Goal: Entertainment & Leisure: Consume media (video, audio)

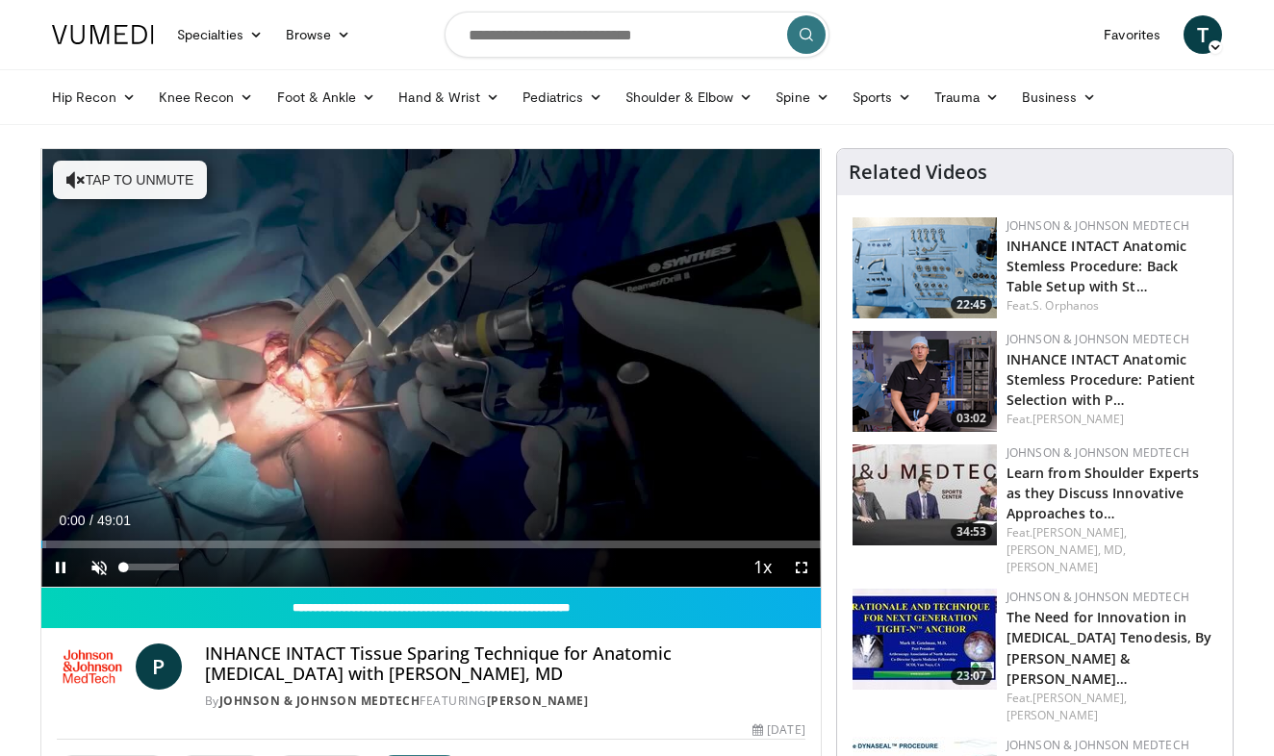
click at [100, 567] on span "Video Player" at bounding box center [99, 567] width 38 height 38
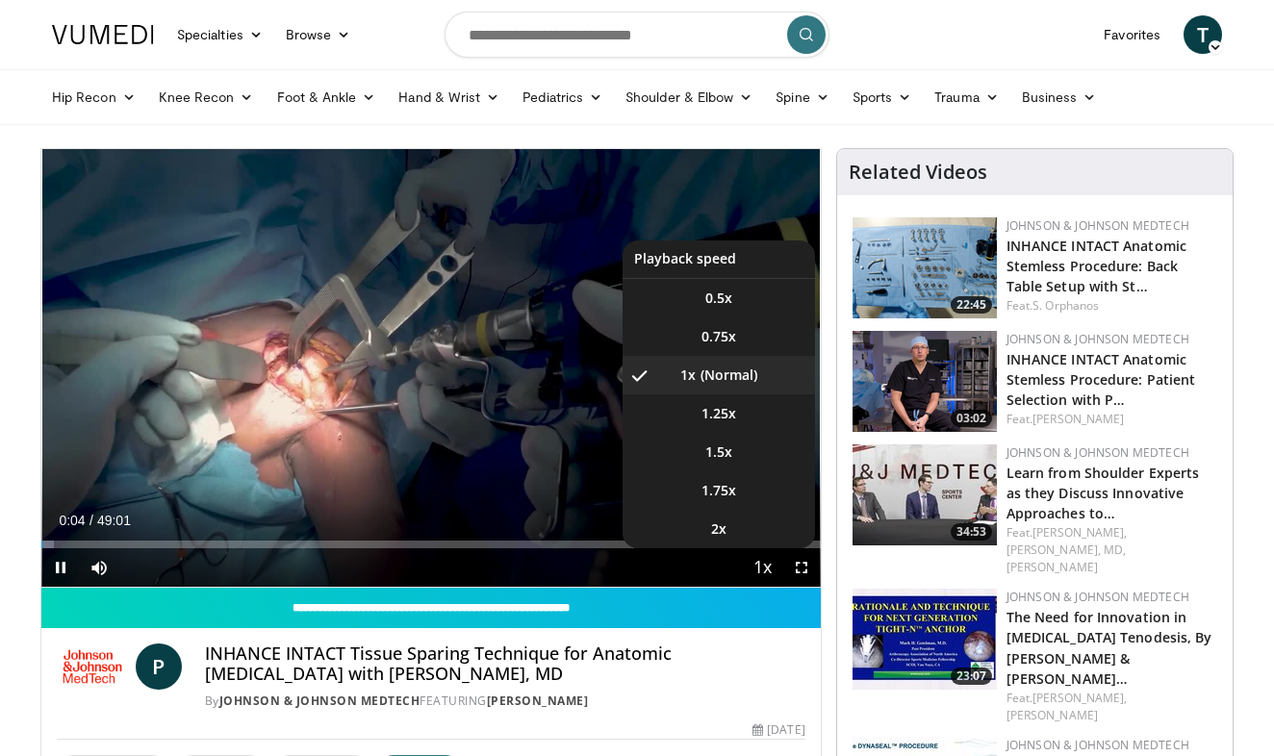
click at [764, 570] on span "Video Player" at bounding box center [762, 568] width 27 height 38
click at [734, 527] on li "2x" at bounding box center [718, 529] width 192 height 38
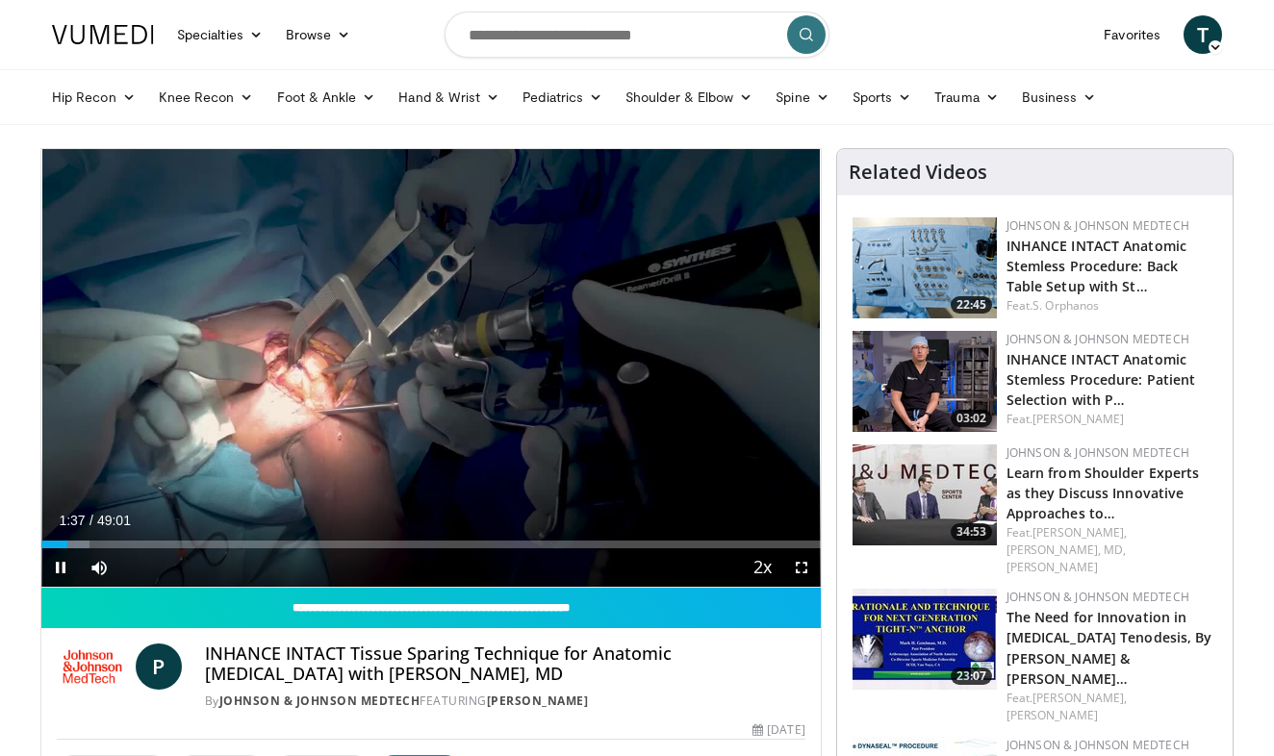
click at [804, 570] on span "Video Player" at bounding box center [801, 567] width 38 height 38
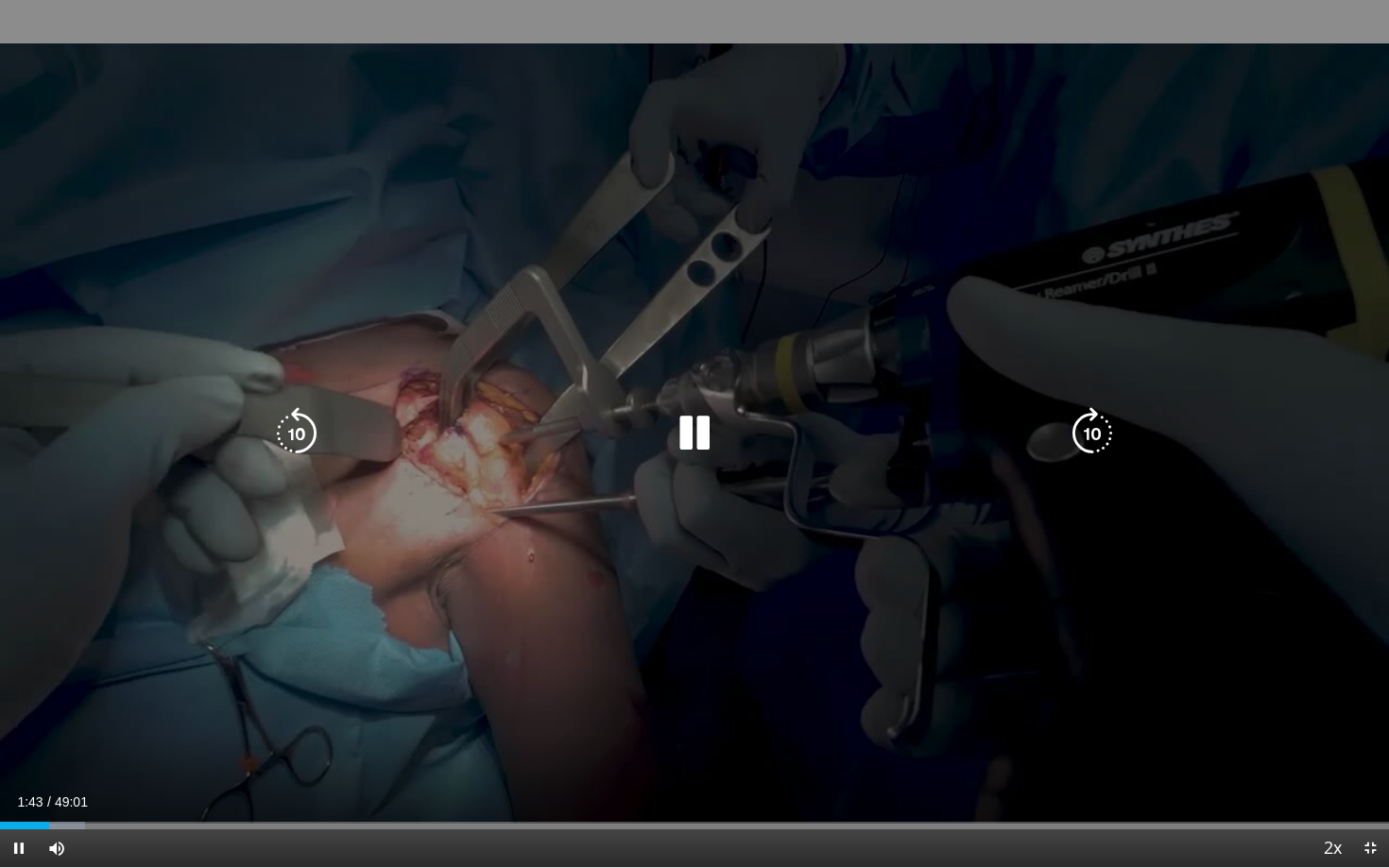
click at [1083, 440] on icon "Video Player" at bounding box center [1092, 434] width 53 height 53
click at [1086, 430] on icon "Video Player" at bounding box center [1092, 434] width 53 height 53
click at [1089, 430] on icon "Video Player" at bounding box center [1092, 434] width 53 height 53
click at [1099, 432] on icon "Video Player" at bounding box center [1092, 434] width 53 height 53
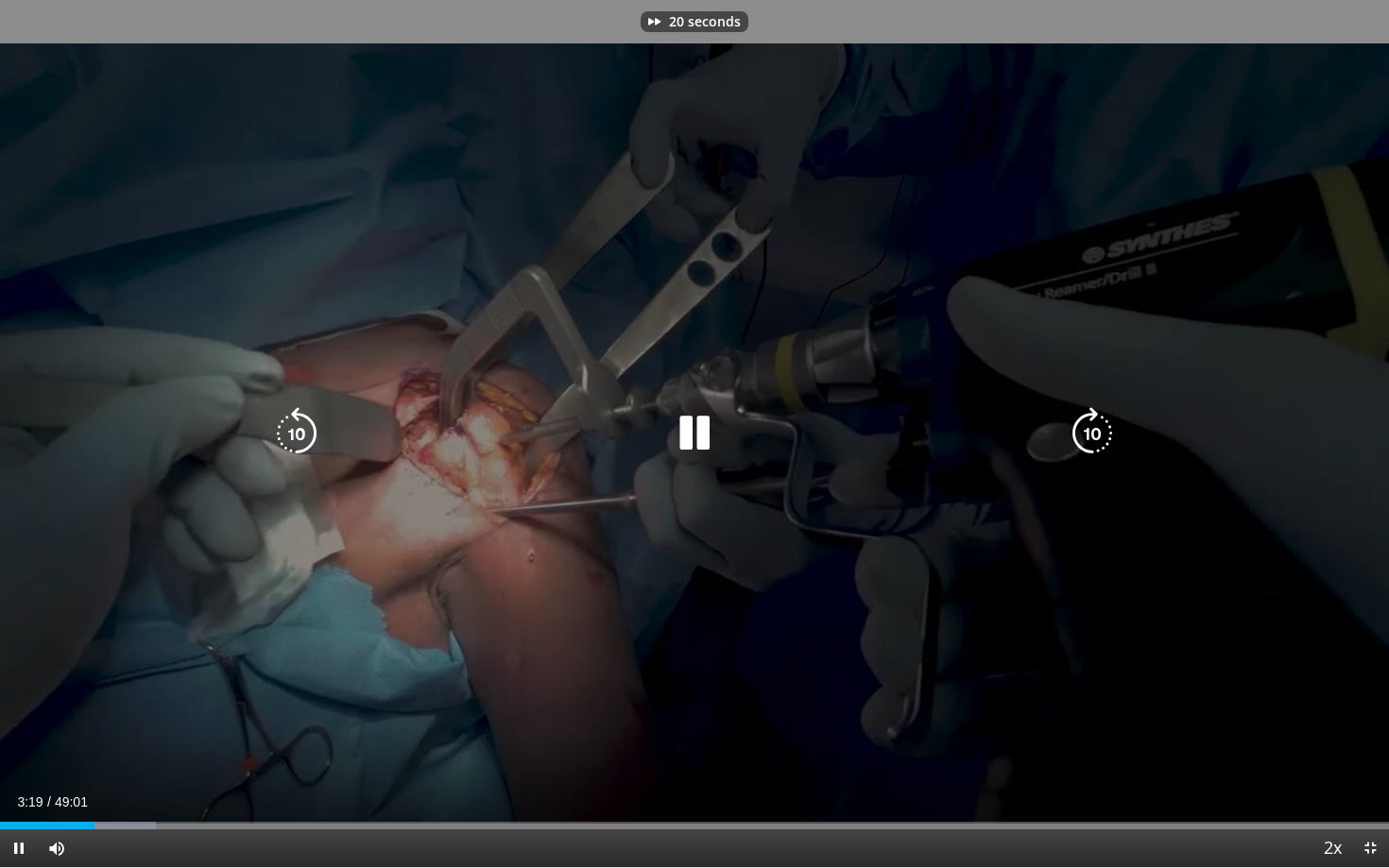
click at [1099, 432] on icon "Video Player" at bounding box center [1092, 434] width 53 height 53
click at [1096, 429] on div "30 seconds Tap to unmute" at bounding box center [694, 433] width 1389 height 867
click at [680, 437] on icon "Video Player" at bounding box center [694, 434] width 53 height 53
click at [1084, 432] on icon "Video Player" at bounding box center [1092, 434] width 53 height 53
click at [1105, 431] on icon "Video Player" at bounding box center [1092, 434] width 53 height 53
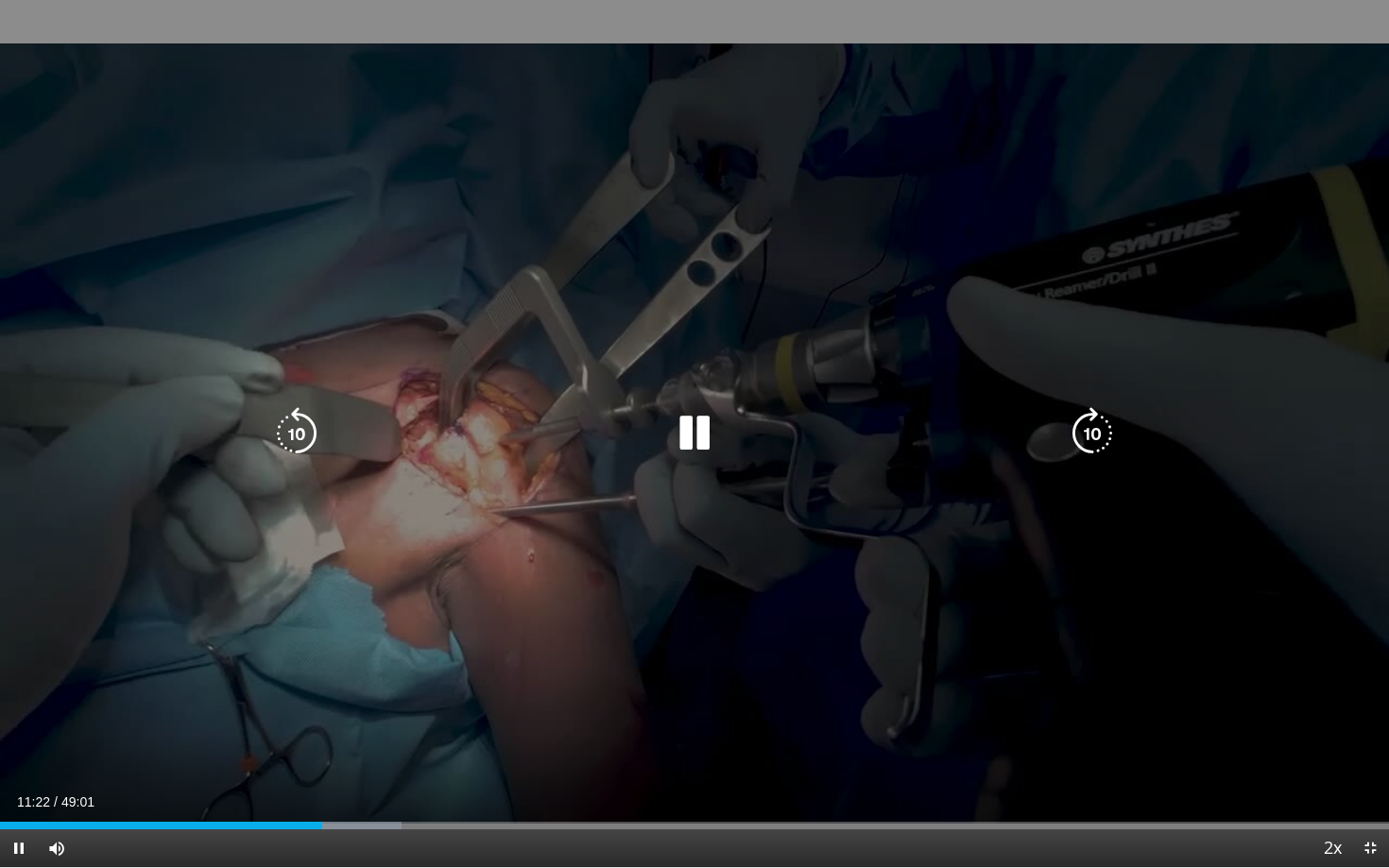
click at [1079, 433] on icon "Video Player" at bounding box center [1092, 434] width 53 height 53
click at [700, 437] on icon "Video Player" at bounding box center [694, 434] width 53 height 53
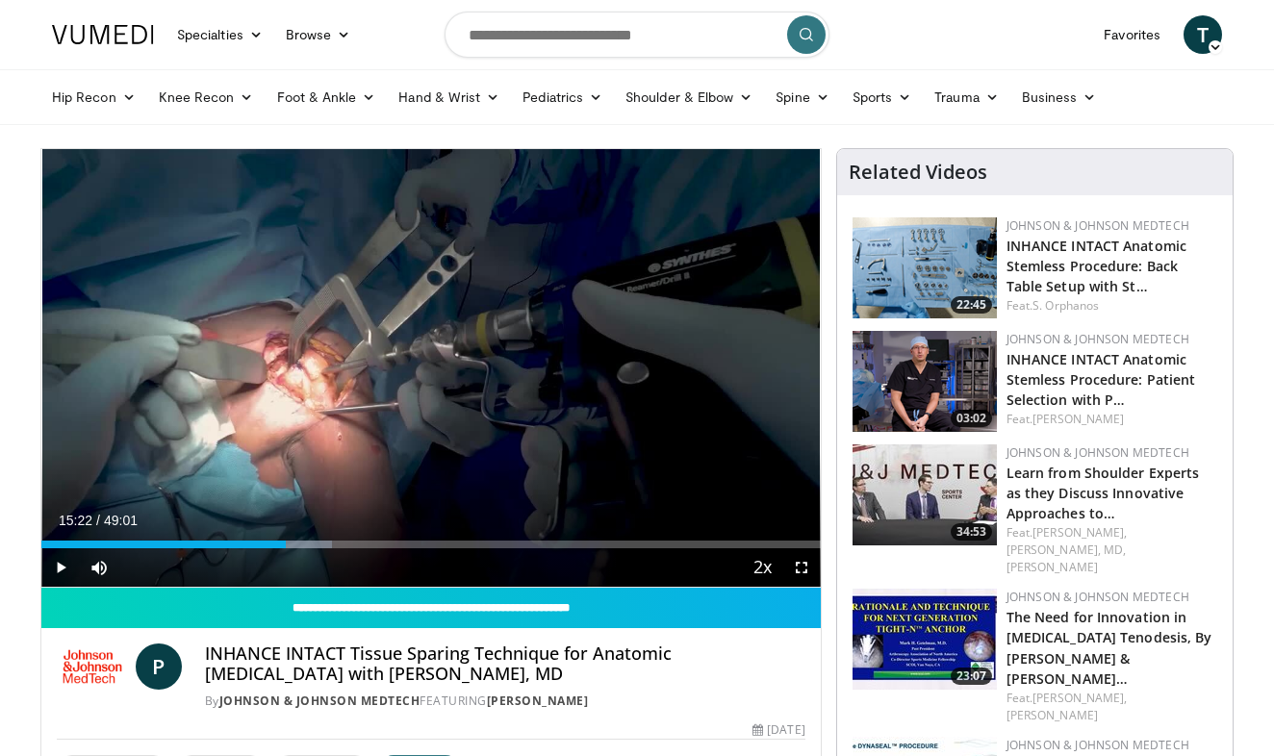
click at [61, 570] on span "Video Player" at bounding box center [60, 567] width 38 height 38
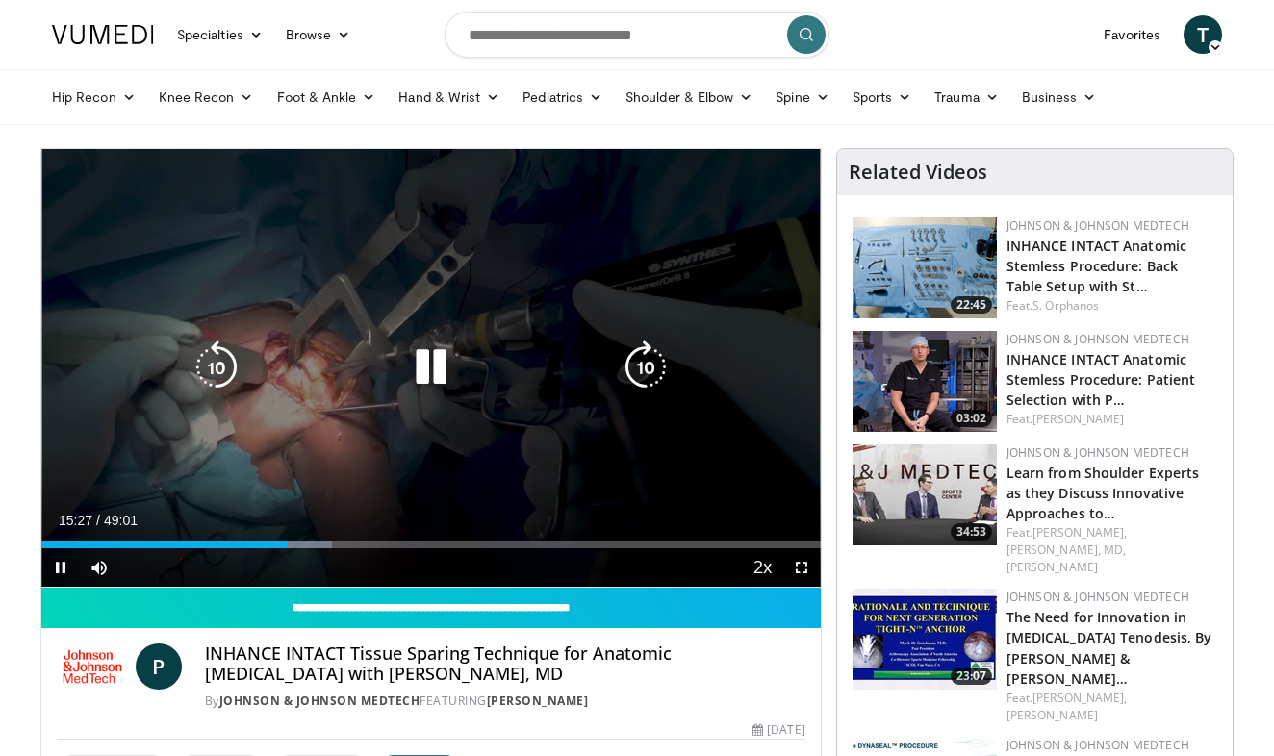
click at [644, 370] on icon "Video Player" at bounding box center [645, 368] width 54 height 54
click at [226, 365] on icon "Video Player" at bounding box center [216, 368] width 54 height 54
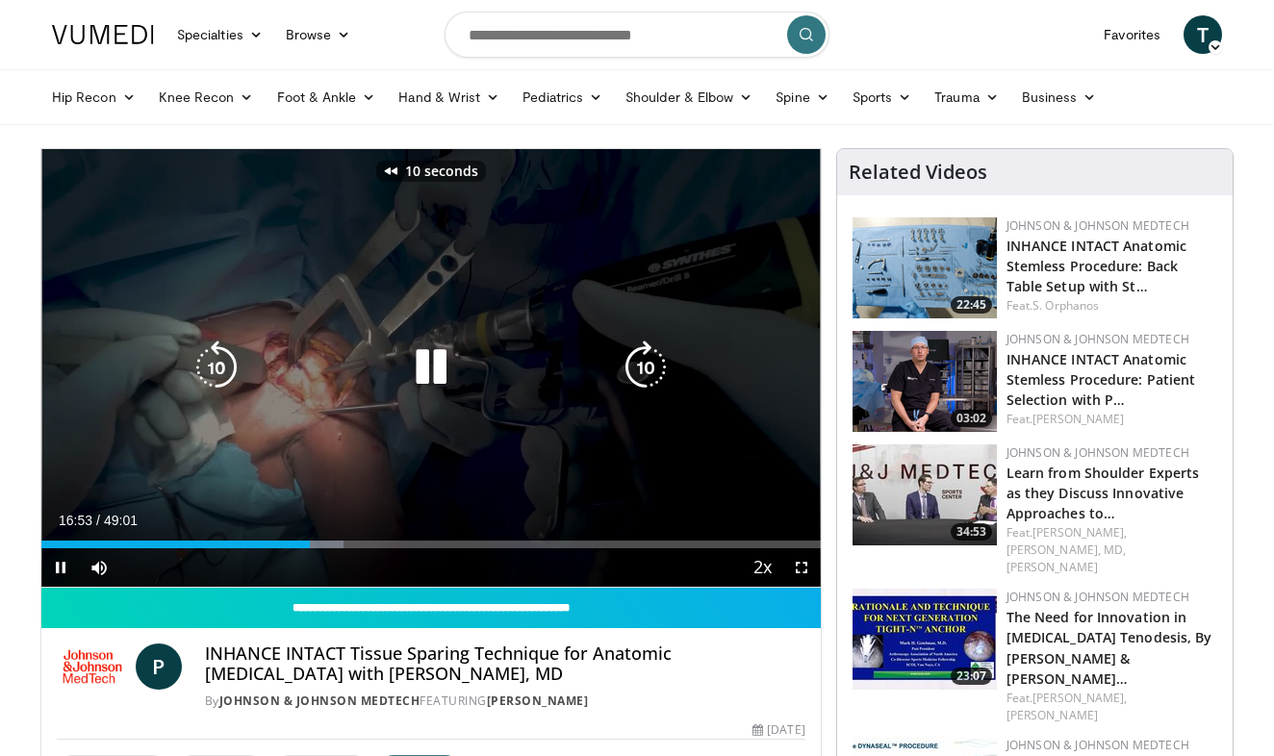
click at [432, 366] on icon "Video Player" at bounding box center [431, 368] width 54 height 54
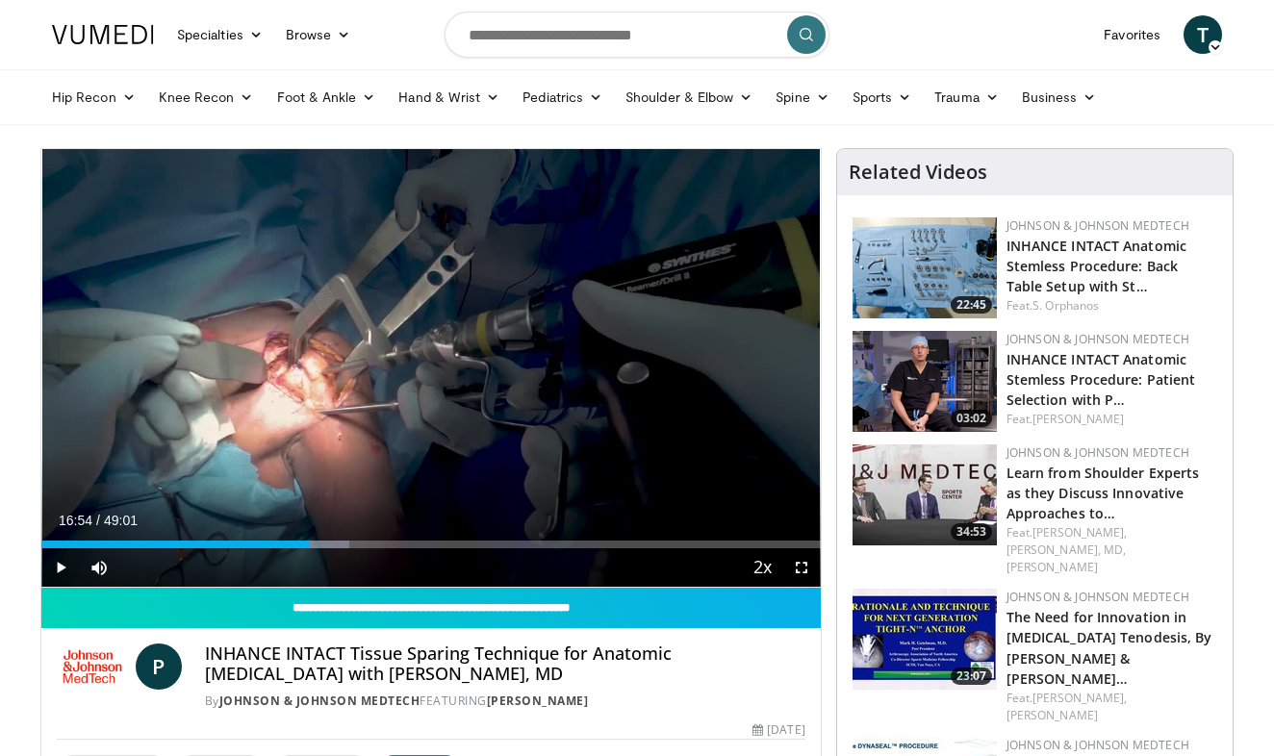
click at [62, 569] on span "Video Player" at bounding box center [60, 567] width 38 height 38
click at [800, 562] on span "Video Player" at bounding box center [801, 567] width 38 height 38
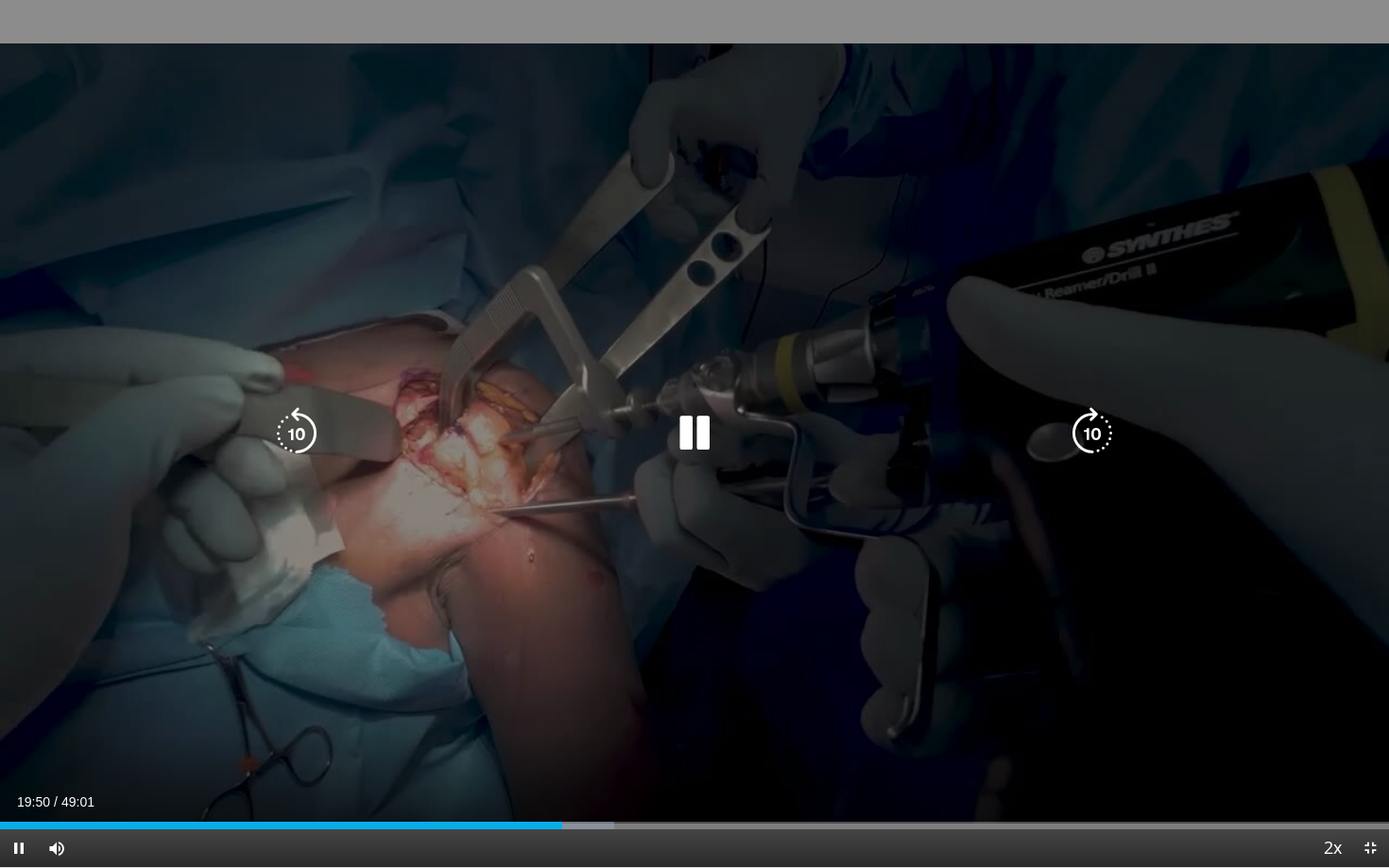
click at [1086, 431] on icon "Video Player" at bounding box center [1092, 434] width 53 height 53
click at [1087, 428] on icon "Video Player" at bounding box center [1092, 434] width 53 height 53
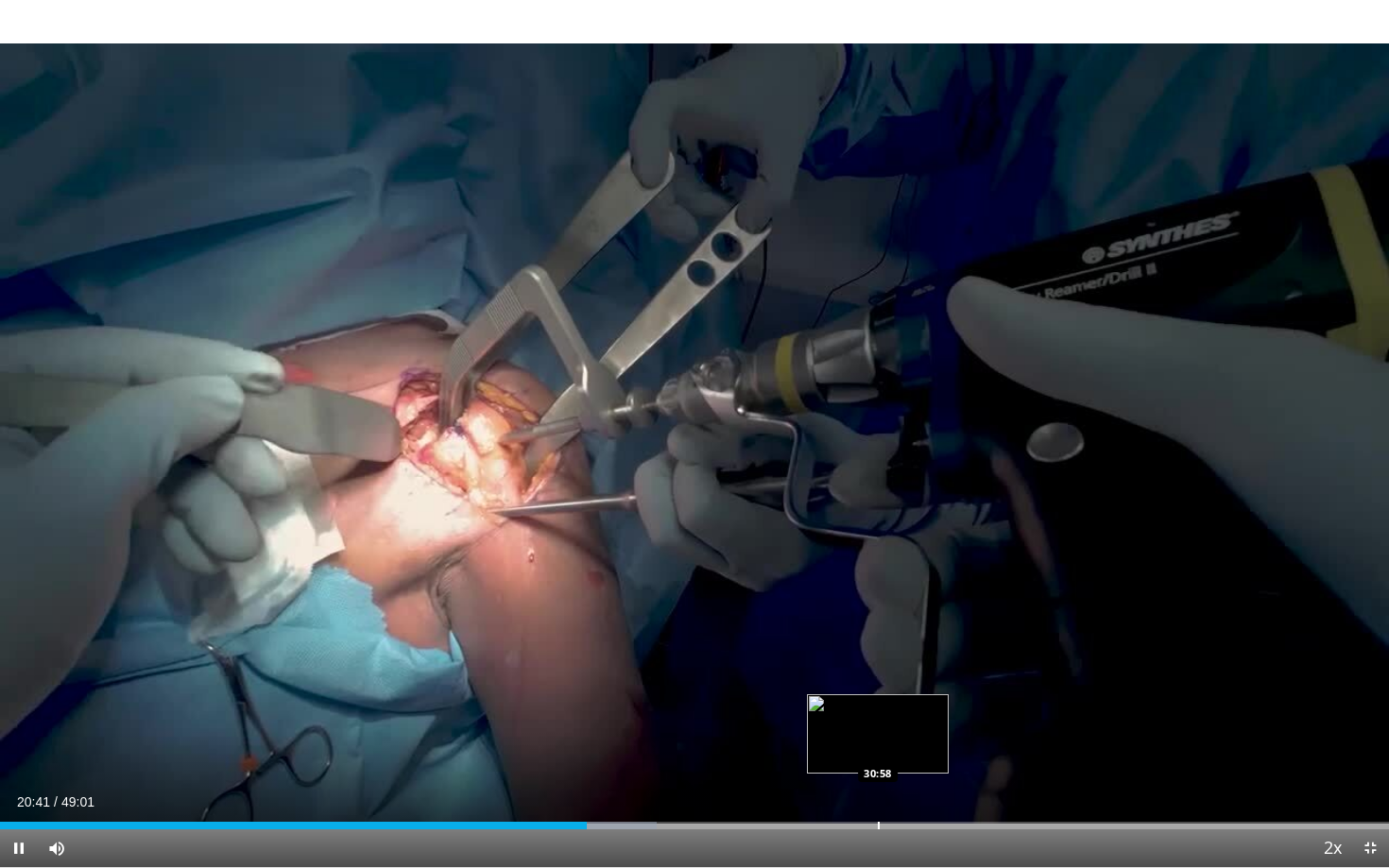
click at [878, 741] on div "Progress Bar" at bounding box center [879, 826] width 2 height 8
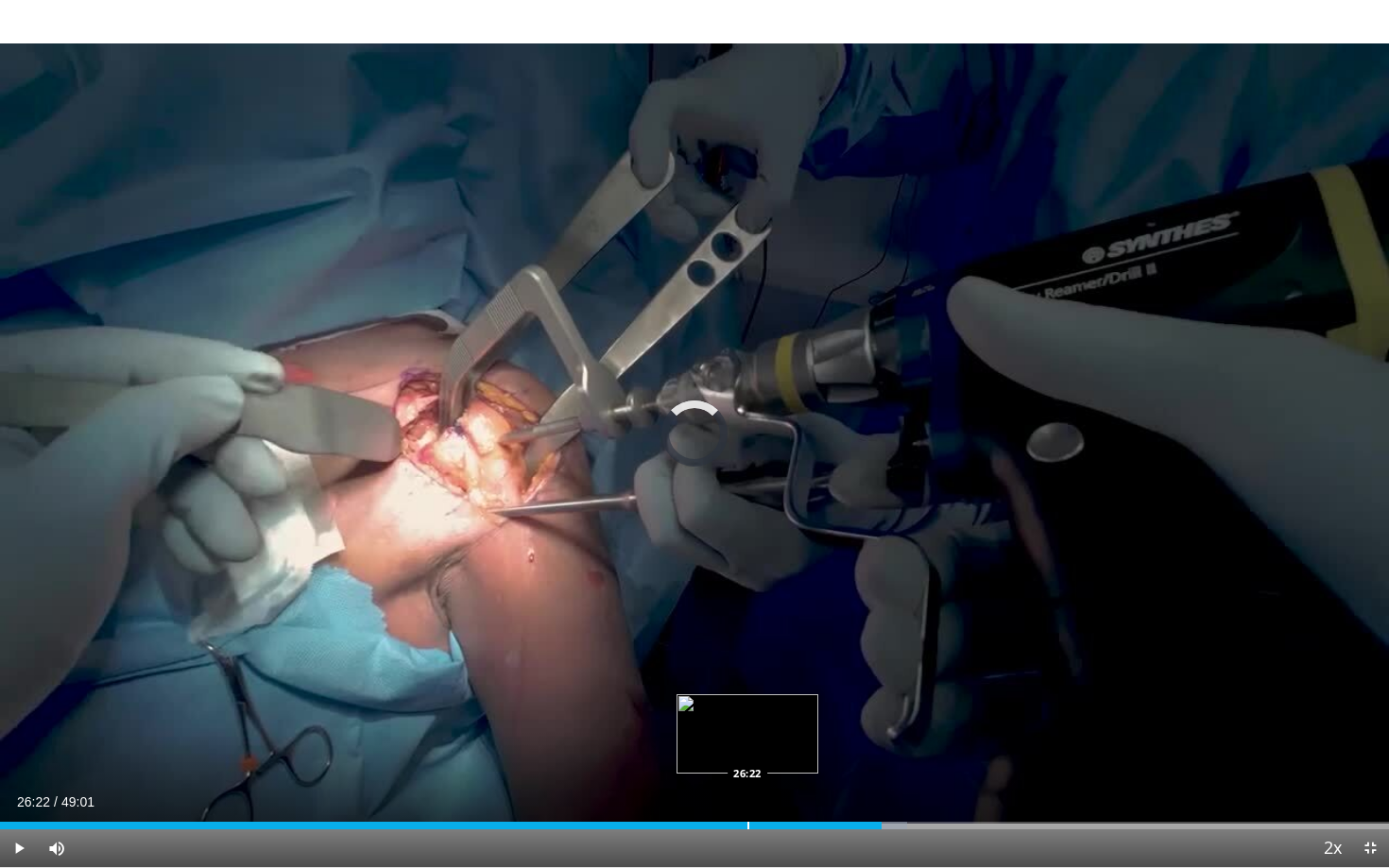
click at [748, 741] on div "Progress Bar" at bounding box center [749, 826] width 2 height 8
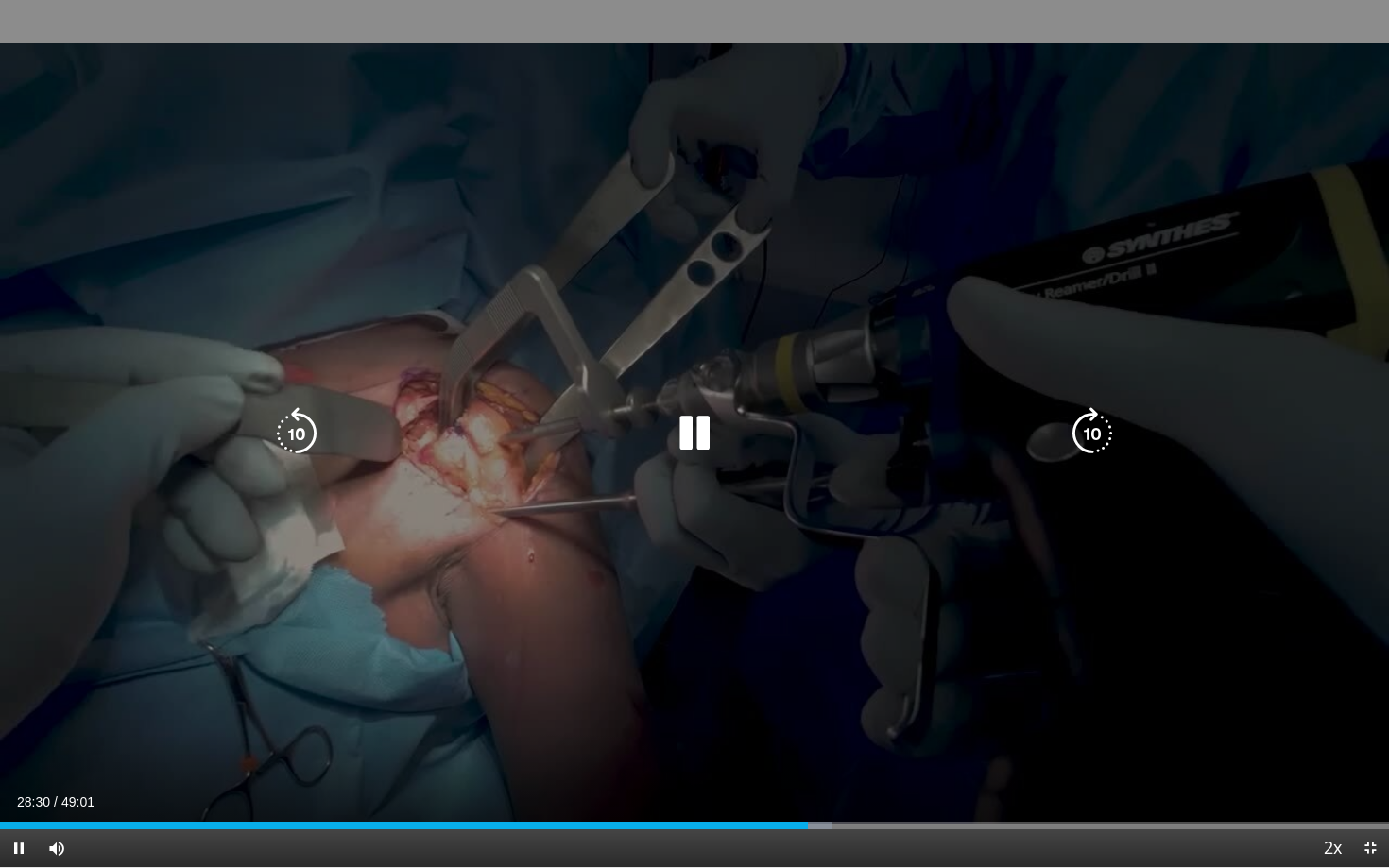
click at [1079, 430] on icon "Video Player" at bounding box center [1092, 434] width 53 height 53
click at [1082, 430] on icon "Video Player" at bounding box center [1092, 434] width 53 height 53
click at [1079, 441] on icon "Video Player" at bounding box center [1092, 434] width 53 height 53
click at [1080, 435] on icon "Video Player" at bounding box center [1092, 434] width 53 height 53
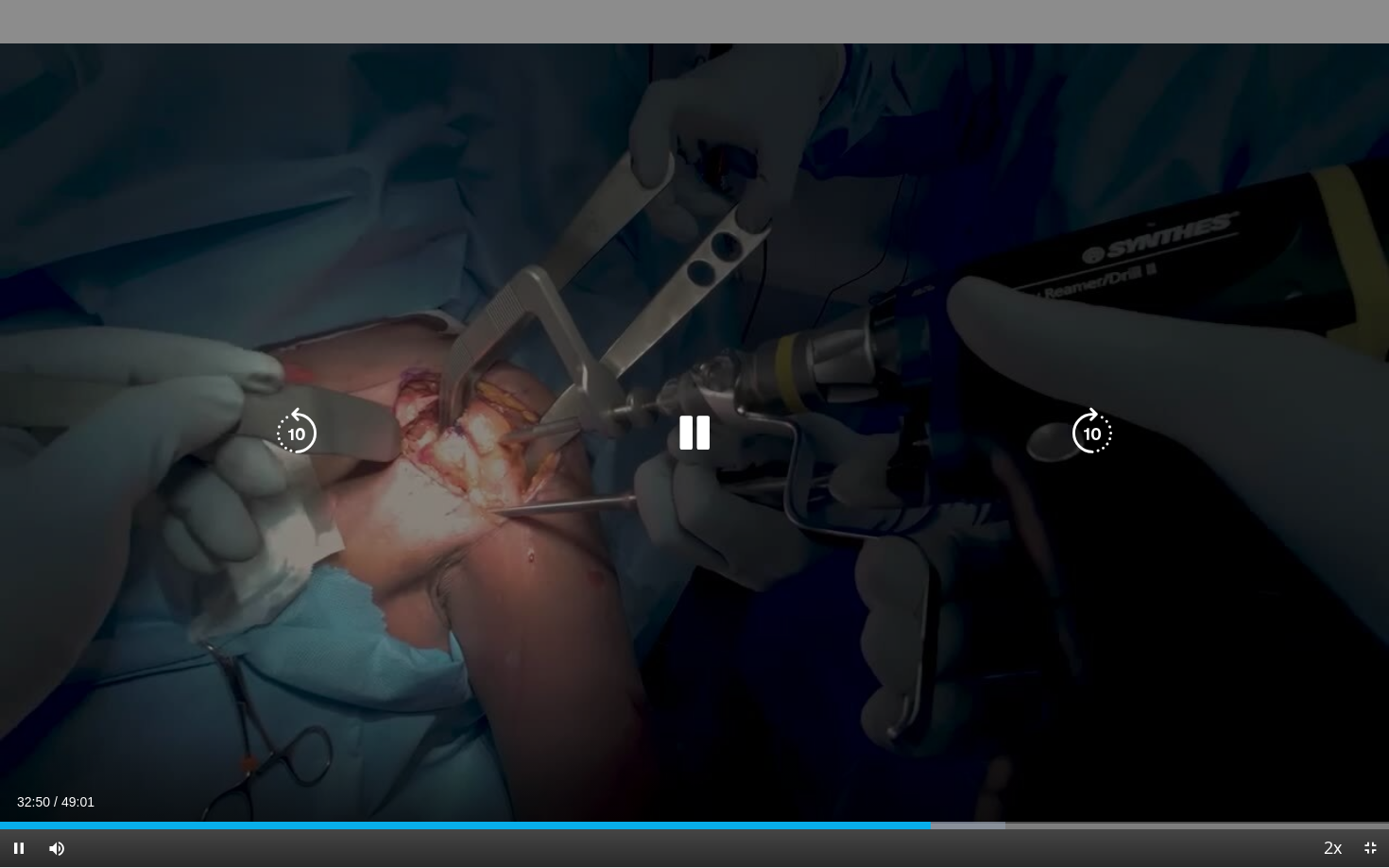
click at [1088, 432] on icon "Video Player" at bounding box center [1092, 434] width 53 height 53
click at [1084, 422] on icon "Video Player" at bounding box center [1092, 434] width 53 height 53
click at [1080, 436] on icon "Video Player" at bounding box center [1092, 434] width 53 height 53
click at [1083, 433] on icon "Video Player" at bounding box center [1092, 434] width 53 height 53
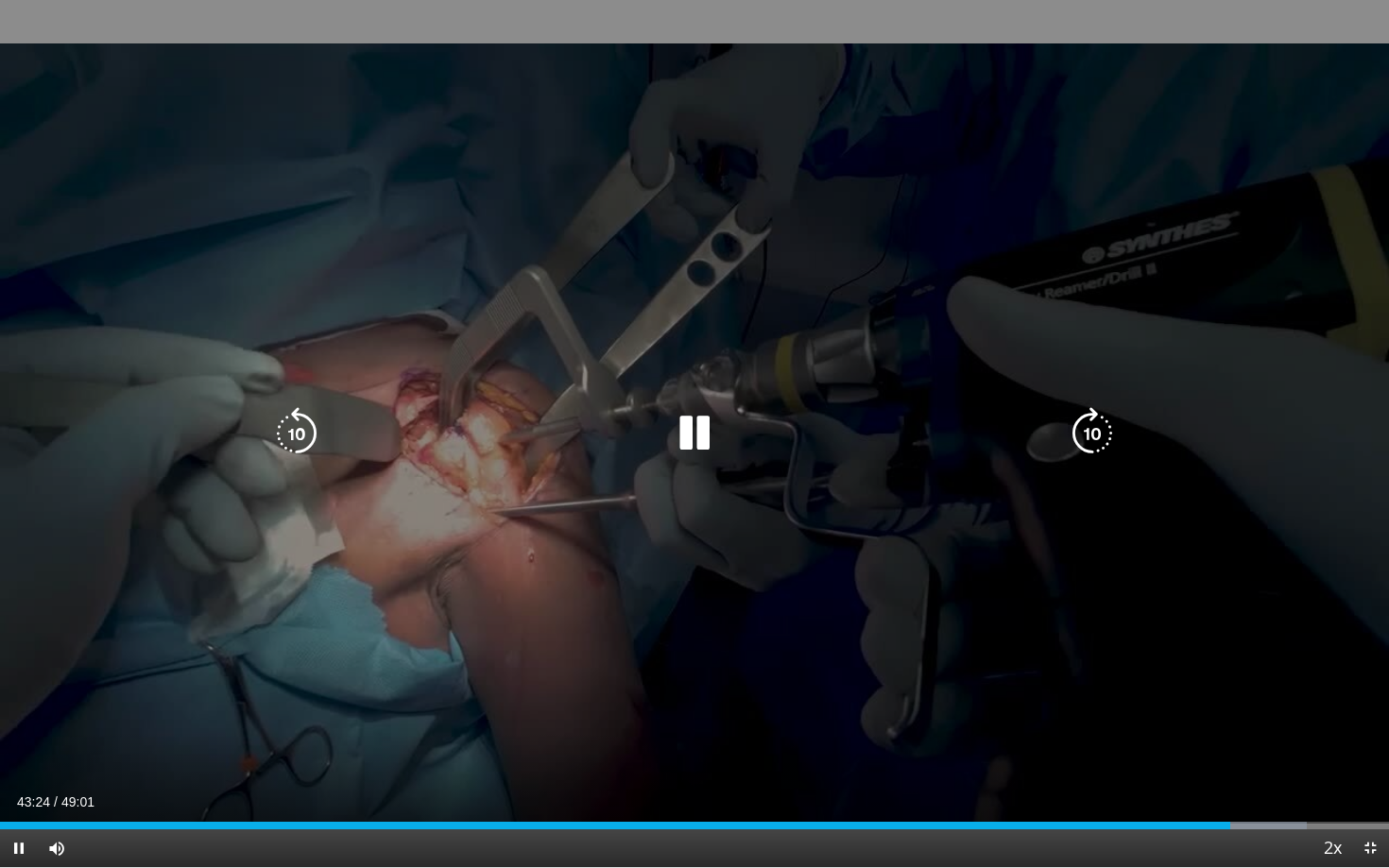
click at [1088, 430] on icon "Video Player" at bounding box center [1092, 434] width 53 height 53
click at [1080, 425] on icon "Video Player" at bounding box center [1092, 434] width 53 height 53
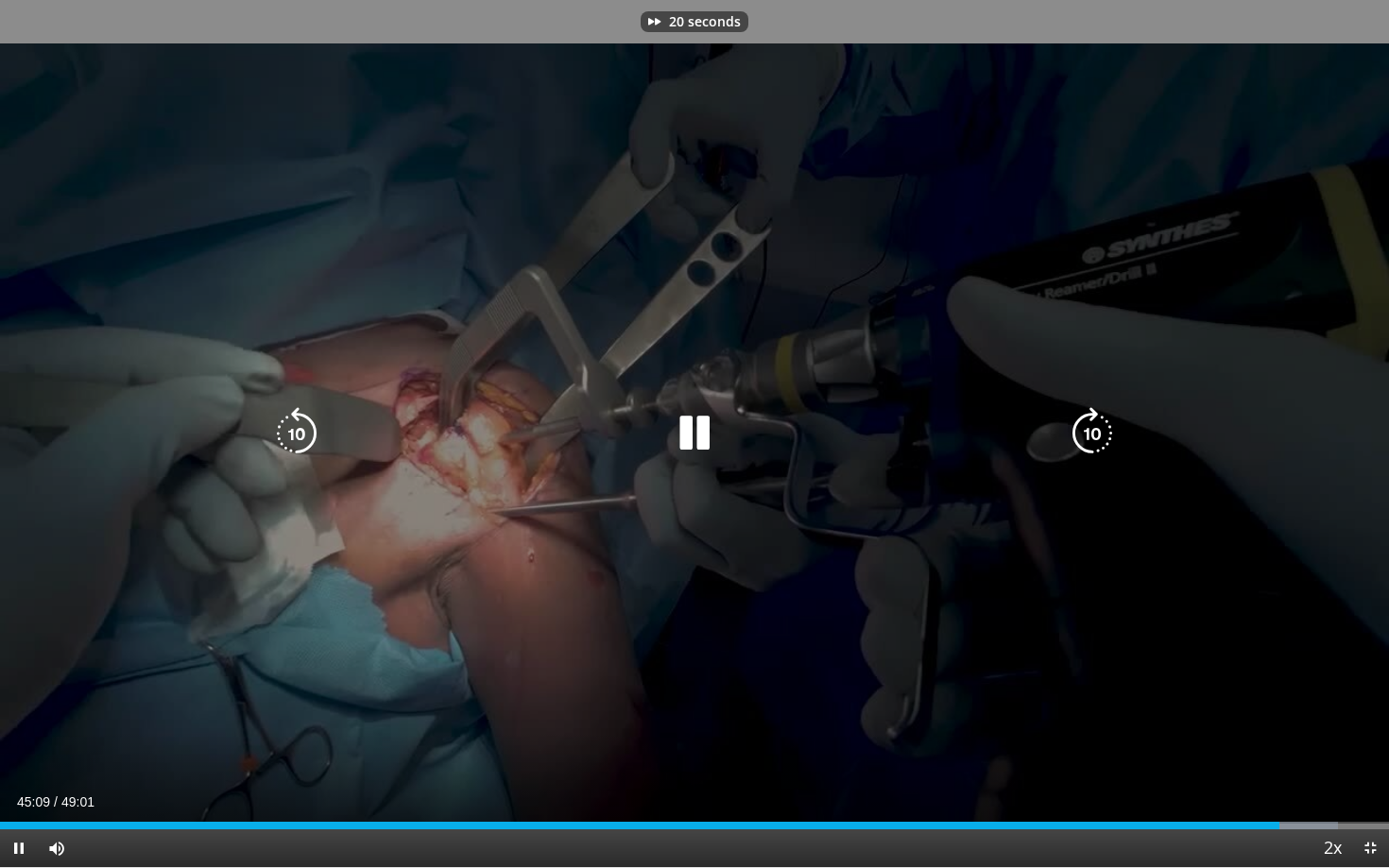
click at [1080, 425] on icon "Video Player" at bounding box center [1092, 434] width 53 height 53
click at [1086, 427] on icon "Video Player" at bounding box center [1092, 434] width 53 height 53
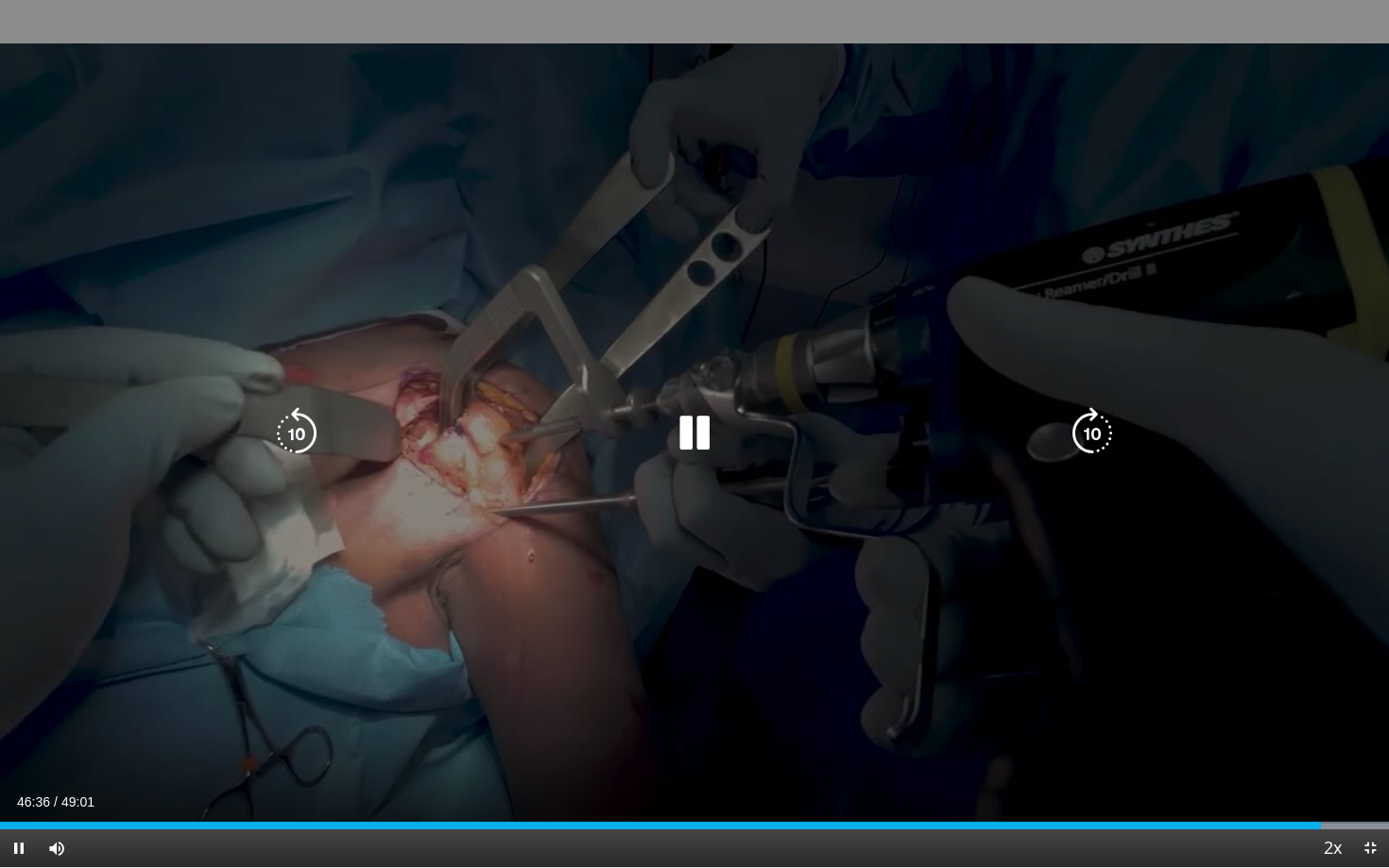
click at [281, 436] on icon "Video Player" at bounding box center [297, 434] width 53 height 53
click at [290, 434] on icon "Video Player" at bounding box center [297, 434] width 53 height 53
click at [298, 426] on icon "Video Player" at bounding box center [297, 434] width 53 height 53
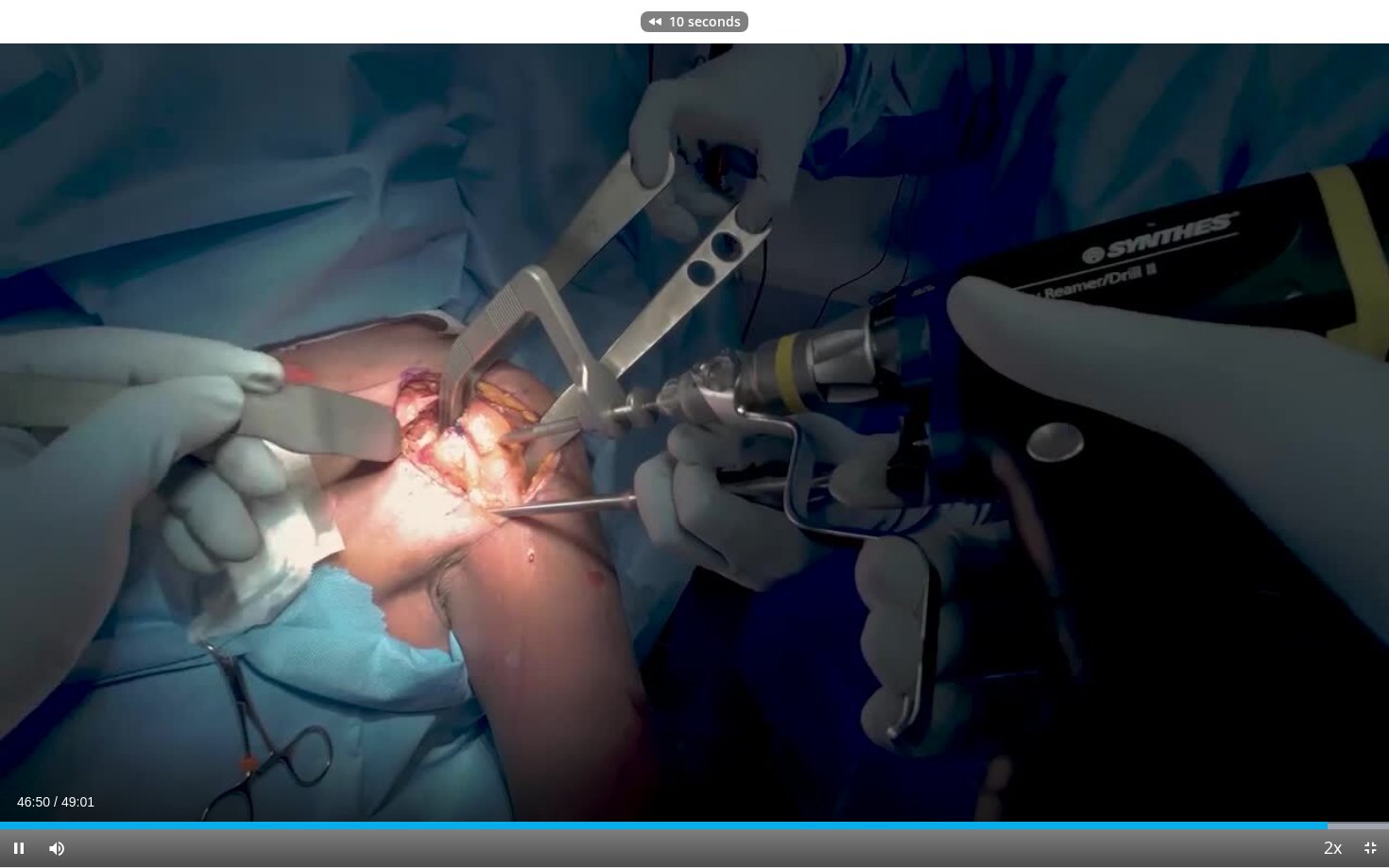
click at [16, 741] on span "Video Player" at bounding box center [19, 848] width 37 height 37
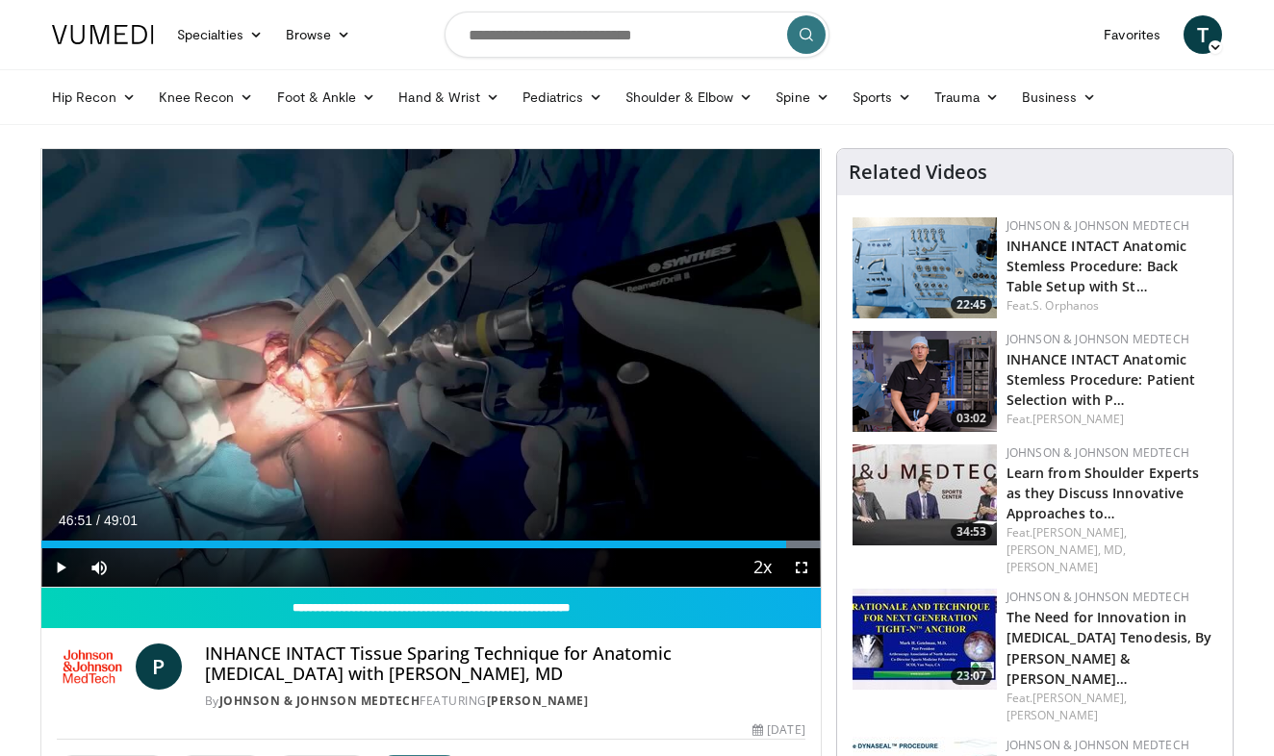
click at [59, 568] on span "Video Player" at bounding box center [60, 567] width 38 height 38
click at [60, 568] on span "Video Player" at bounding box center [60, 567] width 38 height 38
click at [60, 562] on span "Video Player" at bounding box center [60, 567] width 38 height 38
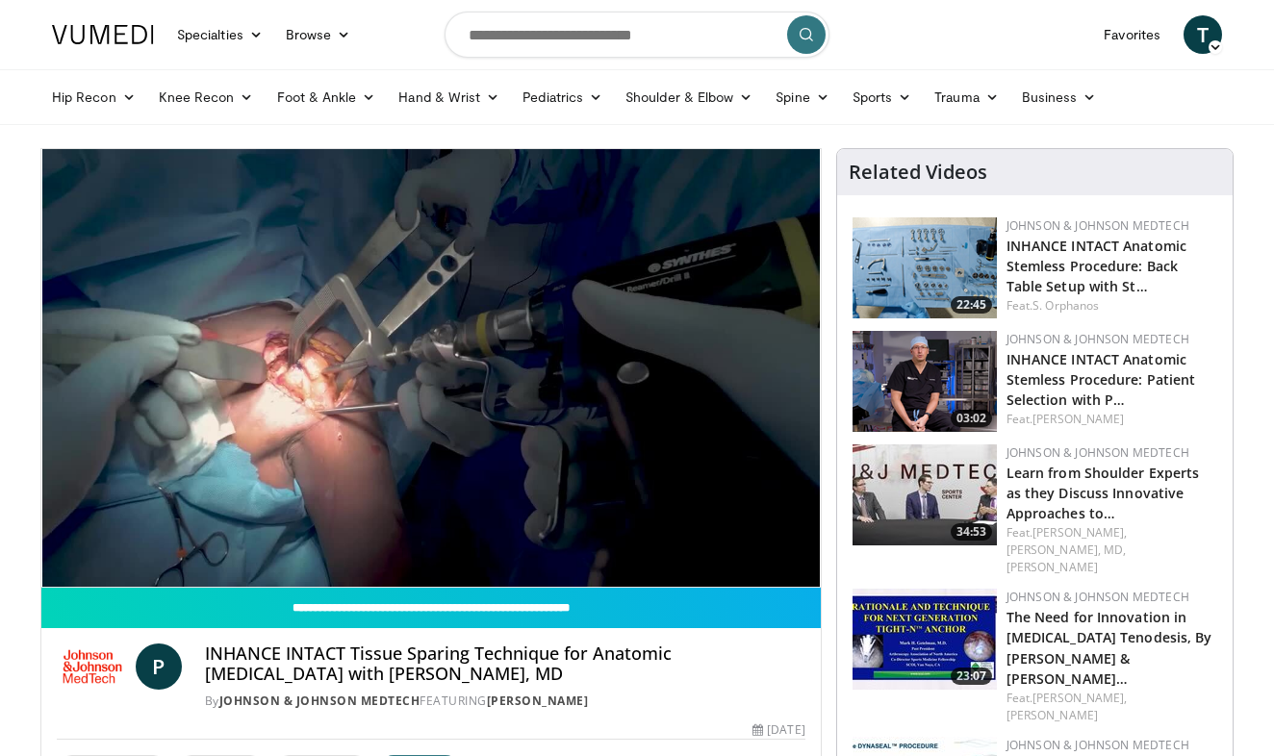
click at [58, 567] on video-js "**********" at bounding box center [430, 368] width 779 height 439
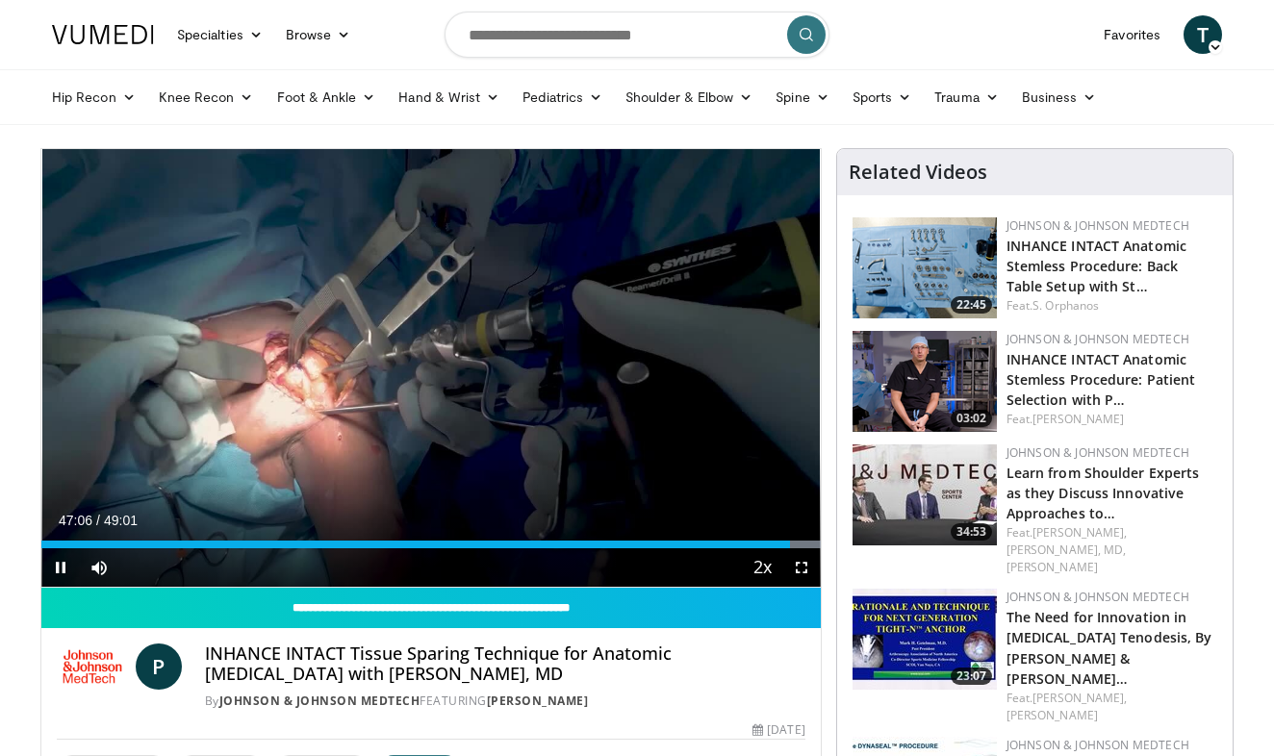
click at [60, 565] on span "Video Player" at bounding box center [60, 567] width 38 height 38
click at [60, 569] on span "Video Player" at bounding box center [60, 567] width 38 height 38
click at [719, 547] on div "Progress Bar" at bounding box center [720, 545] width 2 height 8
click at [749, 545] on div "Progress Bar" at bounding box center [750, 545] width 2 height 8
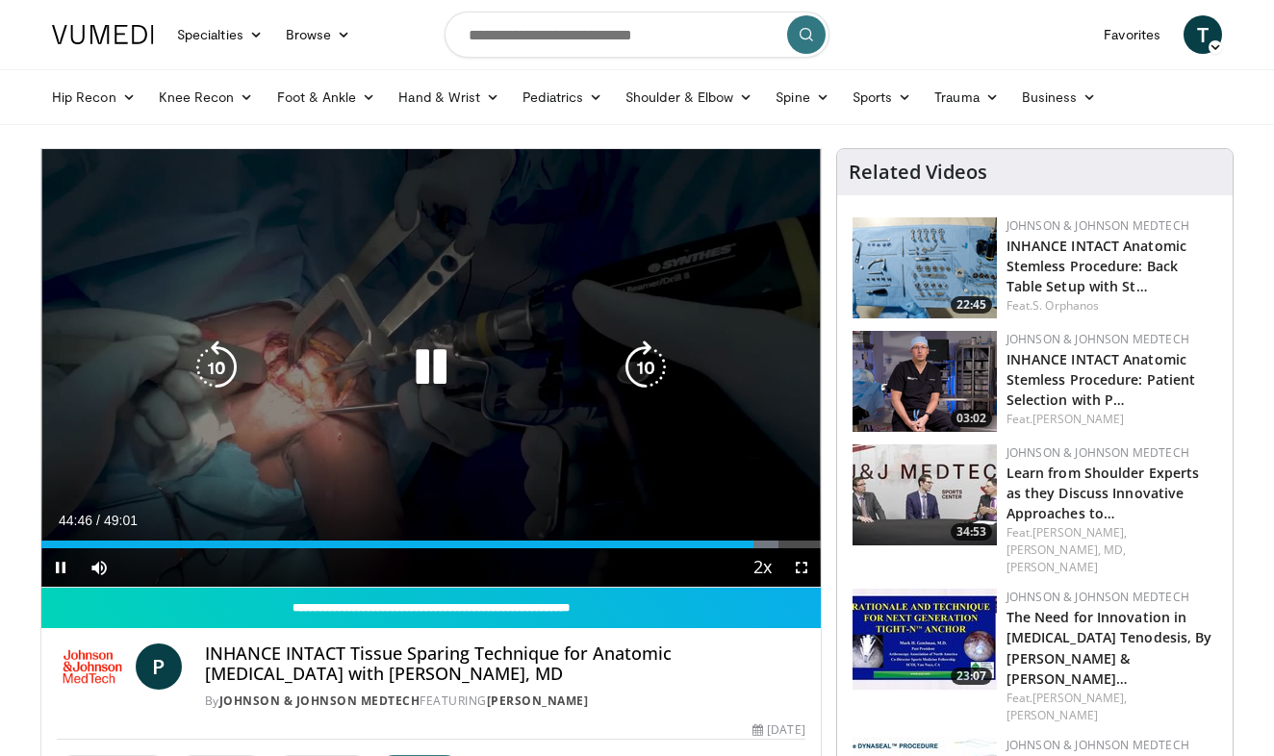
click at [640, 361] on icon "Video Player" at bounding box center [645, 368] width 54 height 54
click at [648, 366] on icon "Video Player" at bounding box center [645, 368] width 54 height 54
click at [643, 356] on icon "Video Player" at bounding box center [645, 368] width 54 height 54
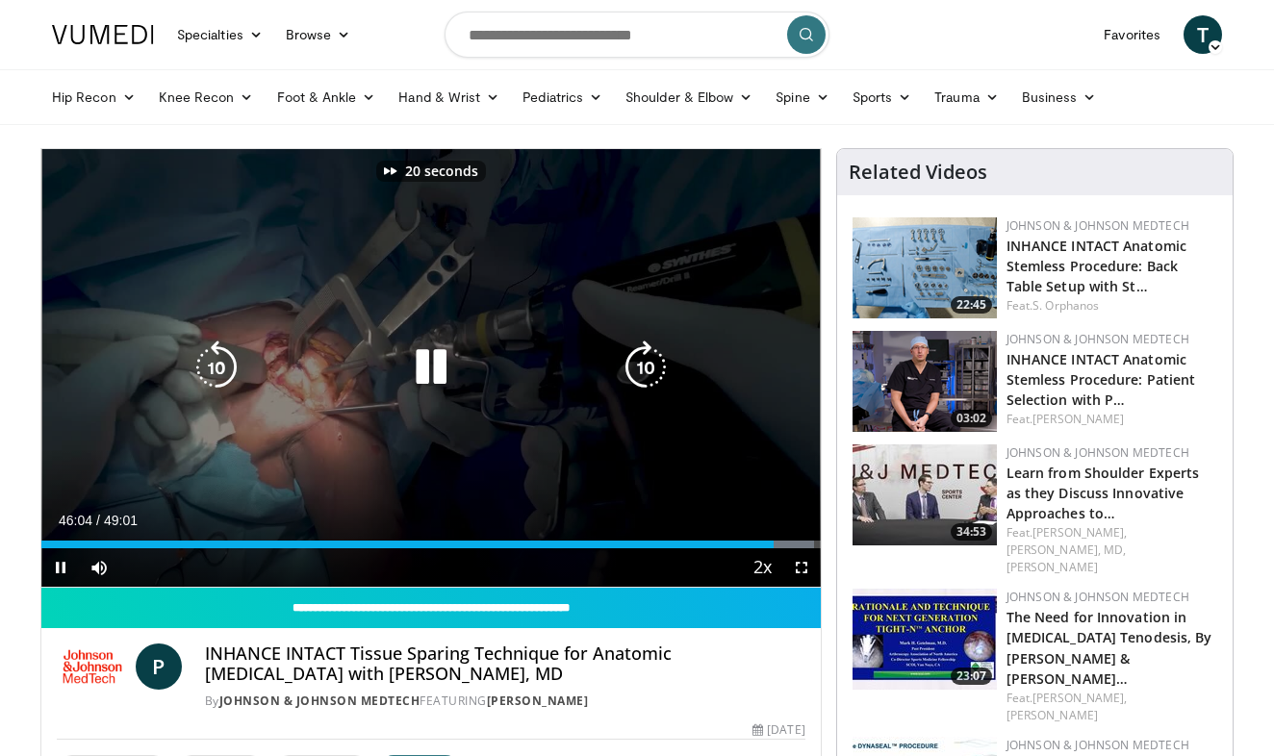
click at [644, 357] on icon "Video Player" at bounding box center [645, 368] width 54 height 54
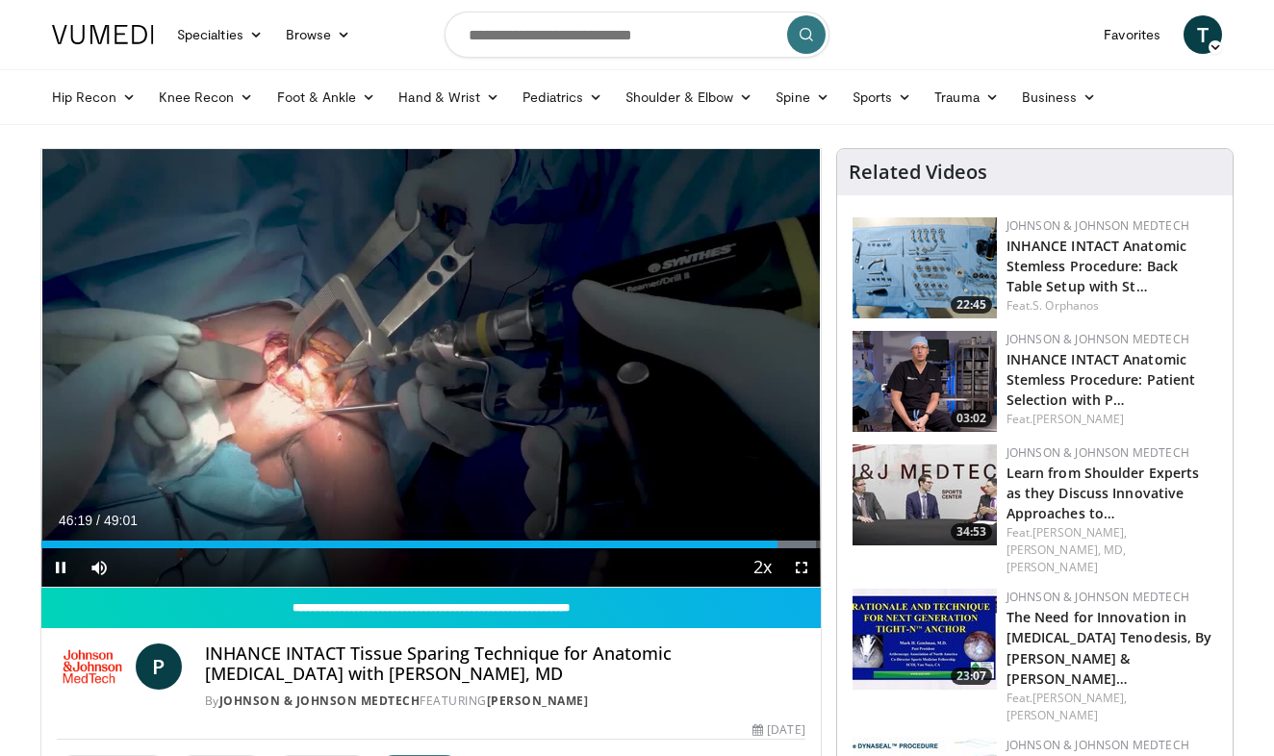
click at [60, 566] on span "Video Player" at bounding box center [60, 567] width 38 height 38
click at [768, 545] on div "Progress Bar" at bounding box center [768, 545] width 2 height 8
click at [58, 565] on span "Video Player" at bounding box center [60, 567] width 38 height 38
click at [60, 568] on span "Video Player" at bounding box center [60, 567] width 38 height 38
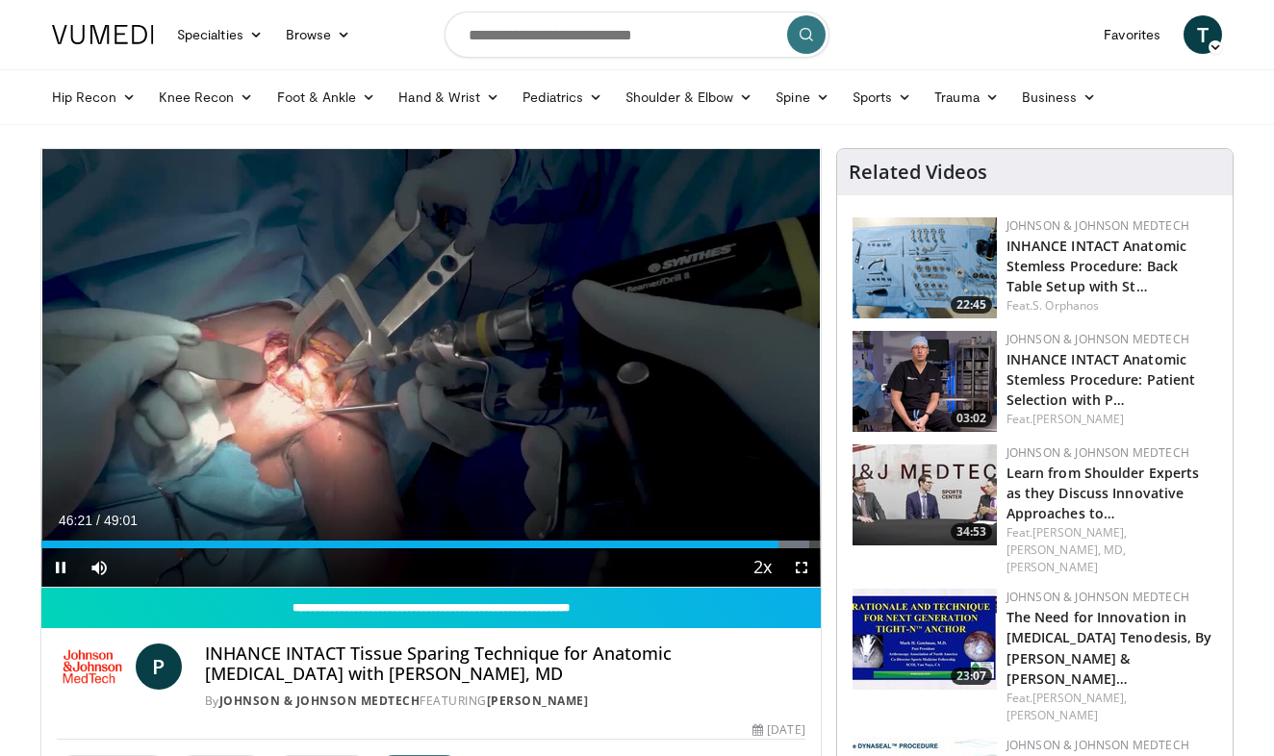
click at [60, 568] on span "Video Player" at bounding box center [60, 567] width 38 height 38
click at [535, 543] on div "Progress Bar" at bounding box center [536, 545] width 2 height 8
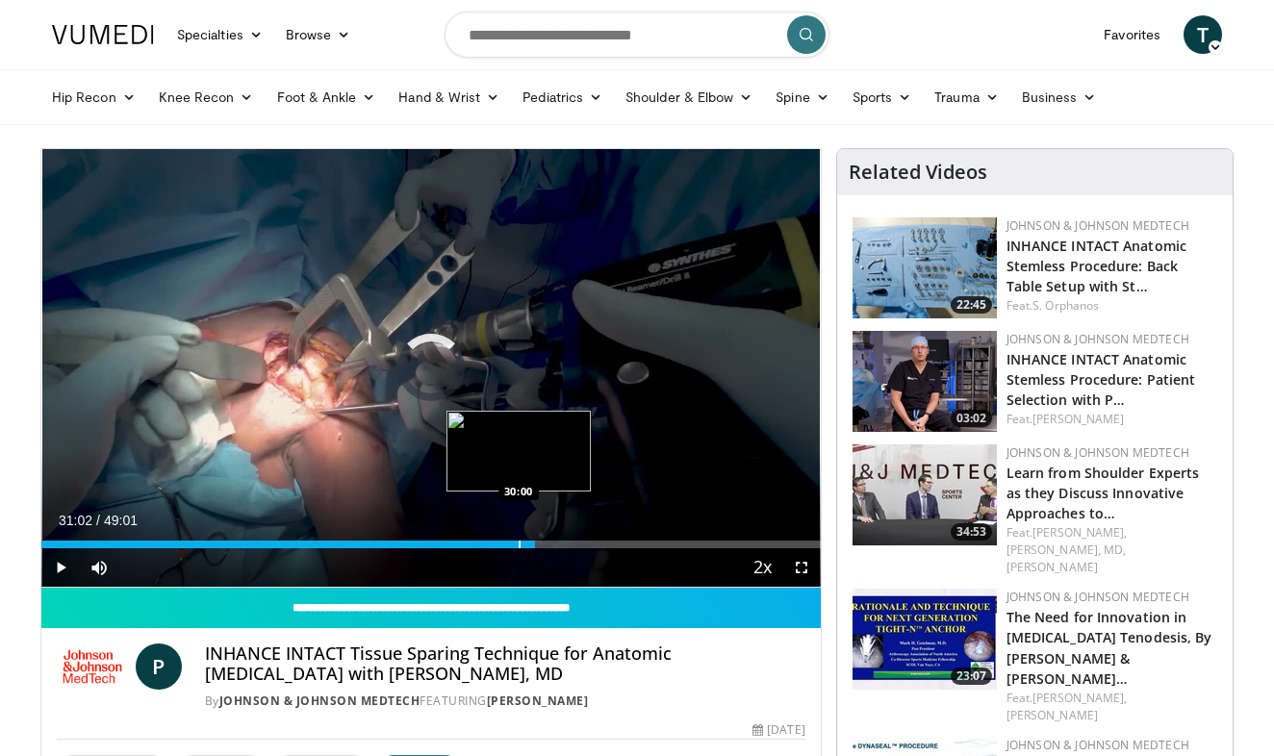
click at [518, 543] on div "Progress Bar" at bounding box center [519, 545] width 2 height 8
click at [504, 543] on div "Progress Bar" at bounding box center [505, 545] width 2 height 8
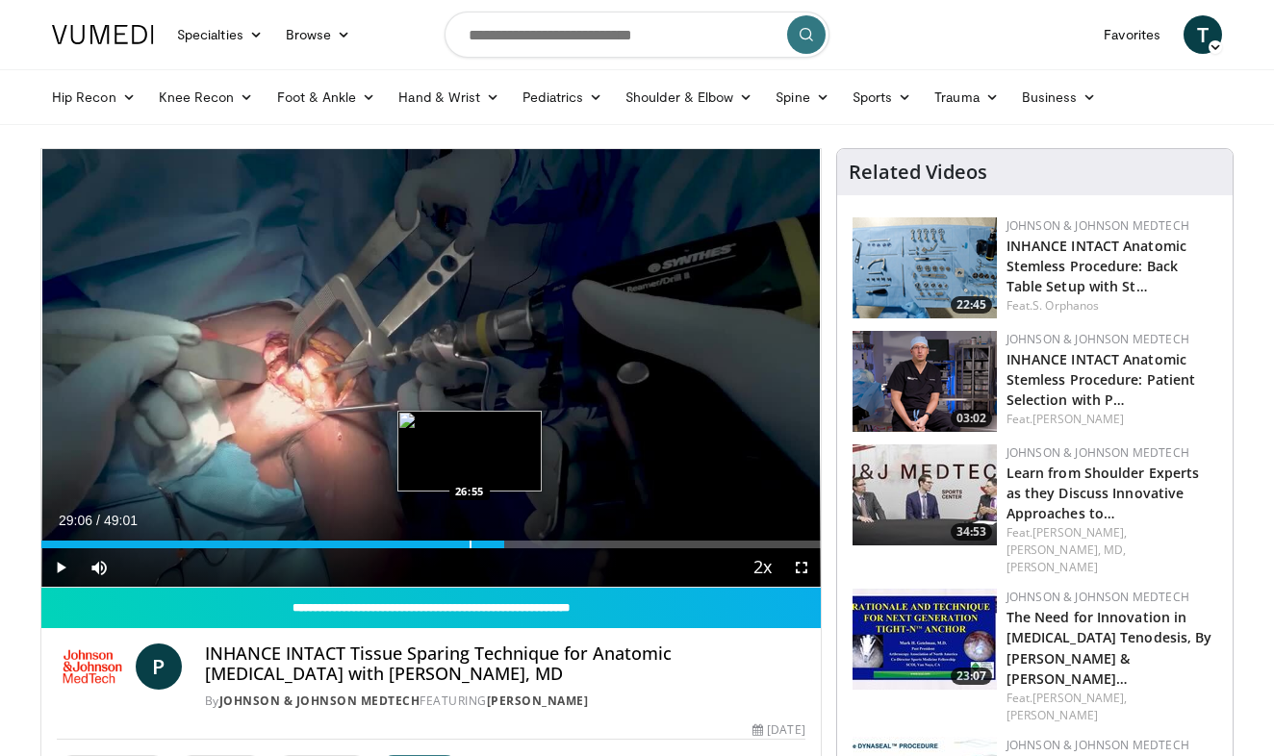
click at [469, 543] on div "Progress Bar" at bounding box center [470, 545] width 2 height 8
click at [444, 544] on div "Progress Bar" at bounding box center [445, 545] width 2 height 8
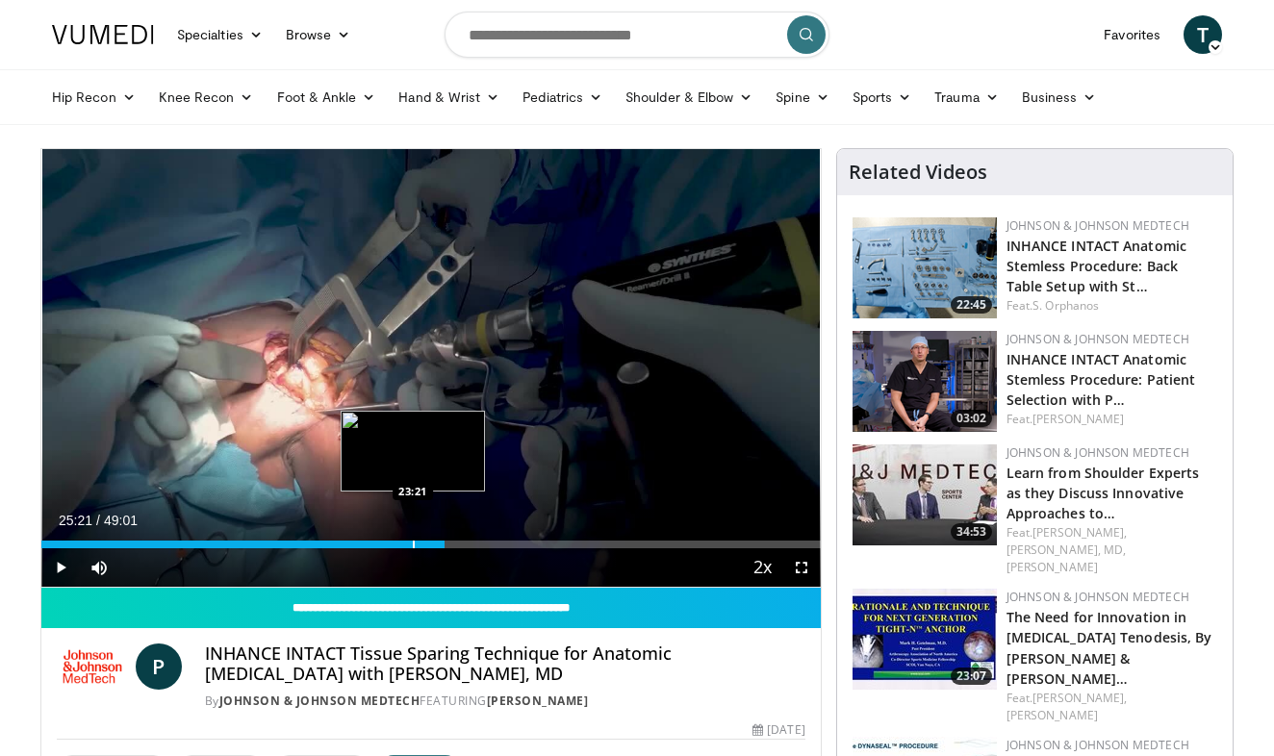
click at [413, 544] on div "Progress Bar" at bounding box center [414, 545] width 2 height 8
click at [427, 544] on div "Progress Bar" at bounding box center [428, 545] width 2 height 8
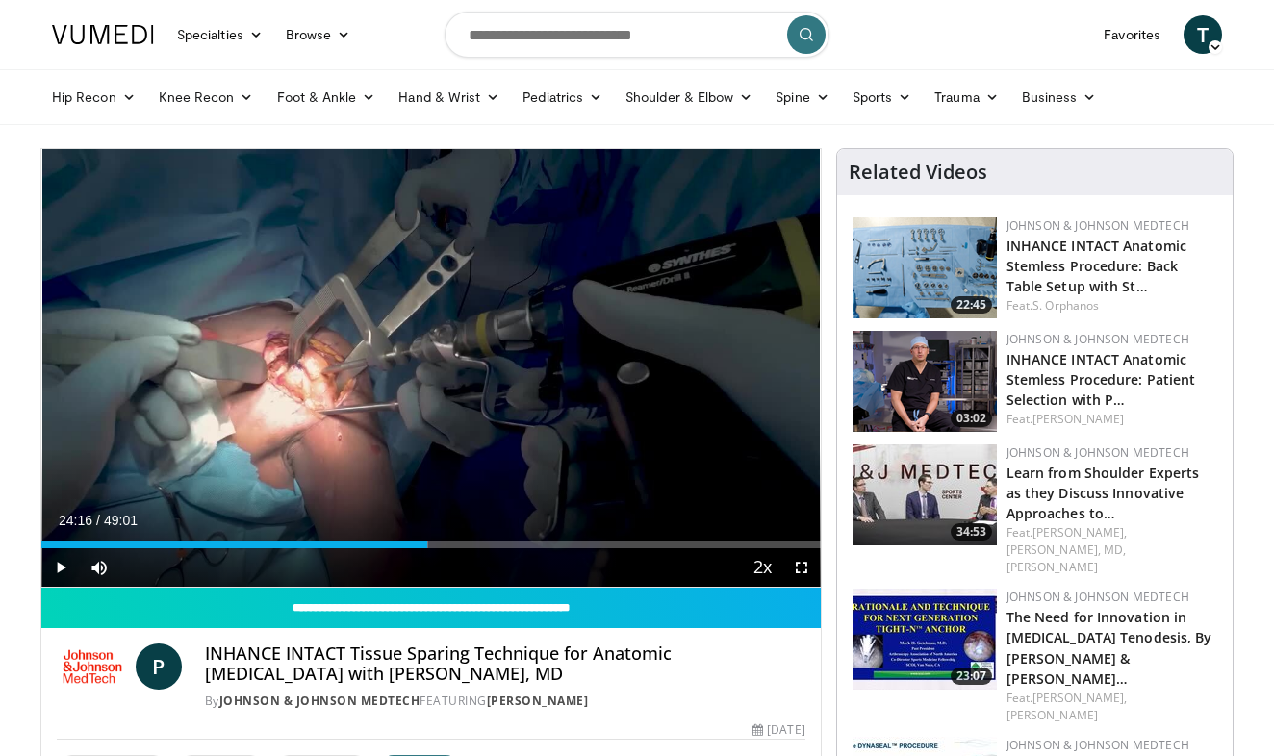
click at [59, 570] on span "Video Player" at bounding box center [60, 567] width 38 height 38
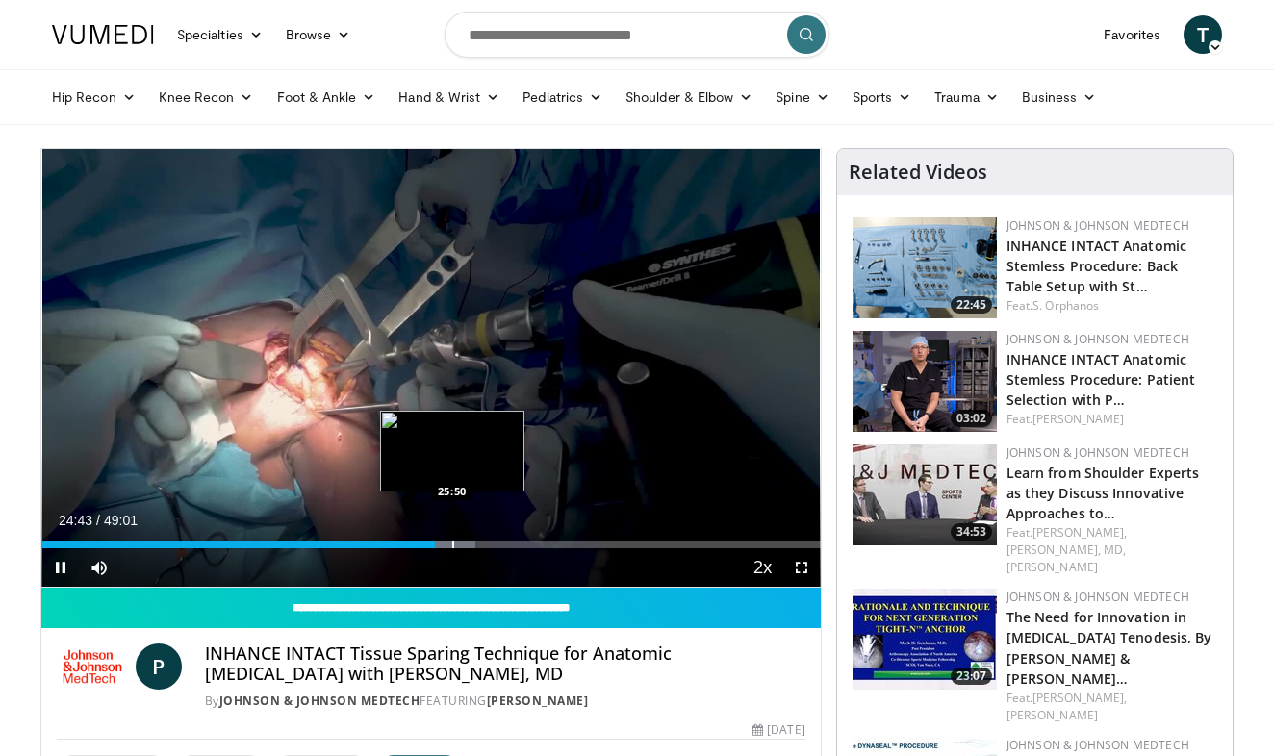
click at [452, 545] on div "Progress Bar" at bounding box center [453, 545] width 2 height 8
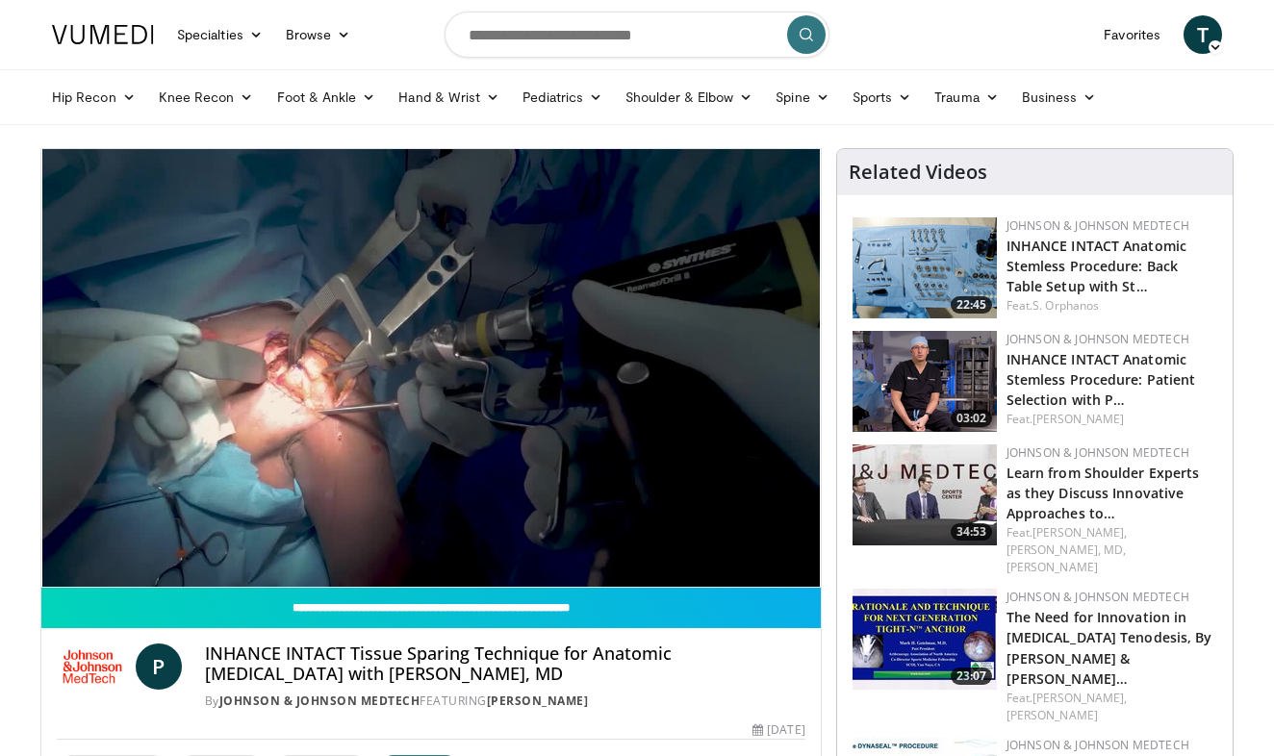
click at [56, 568] on video-js "**********" at bounding box center [430, 368] width 779 height 439
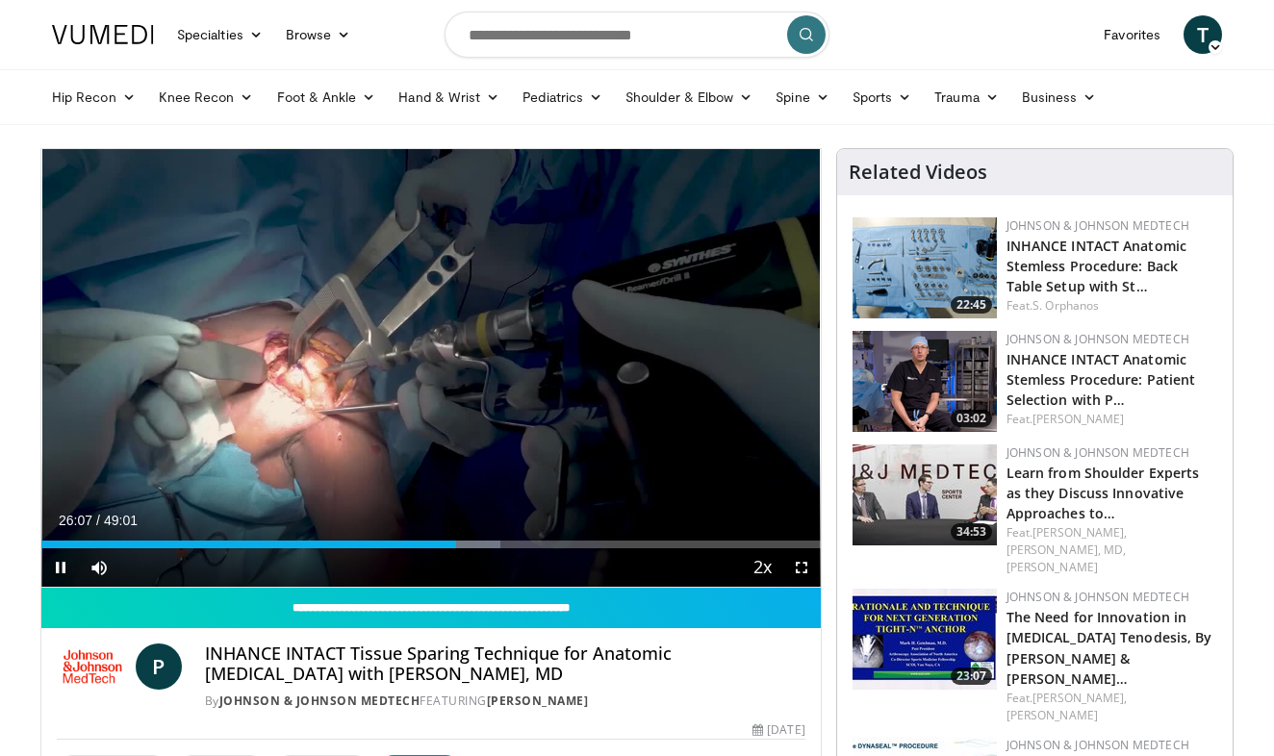
click at [62, 570] on span "Video Player" at bounding box center [60, 567] width 38 height 38
click at [564, 546] on div "Progress Bar" at bounding box center [565, 545] width 2 height 8
click at [591, 545] on div "Progress Bar" at bounding box center [592, 545] width 2 height 8
click at [608, 543] on div "Progress Bar" at bounding box center [609, 545] width 2 height 8
click at [59, 573] on span "Video Player" at bounding box center [60, 567] width 38 height 38
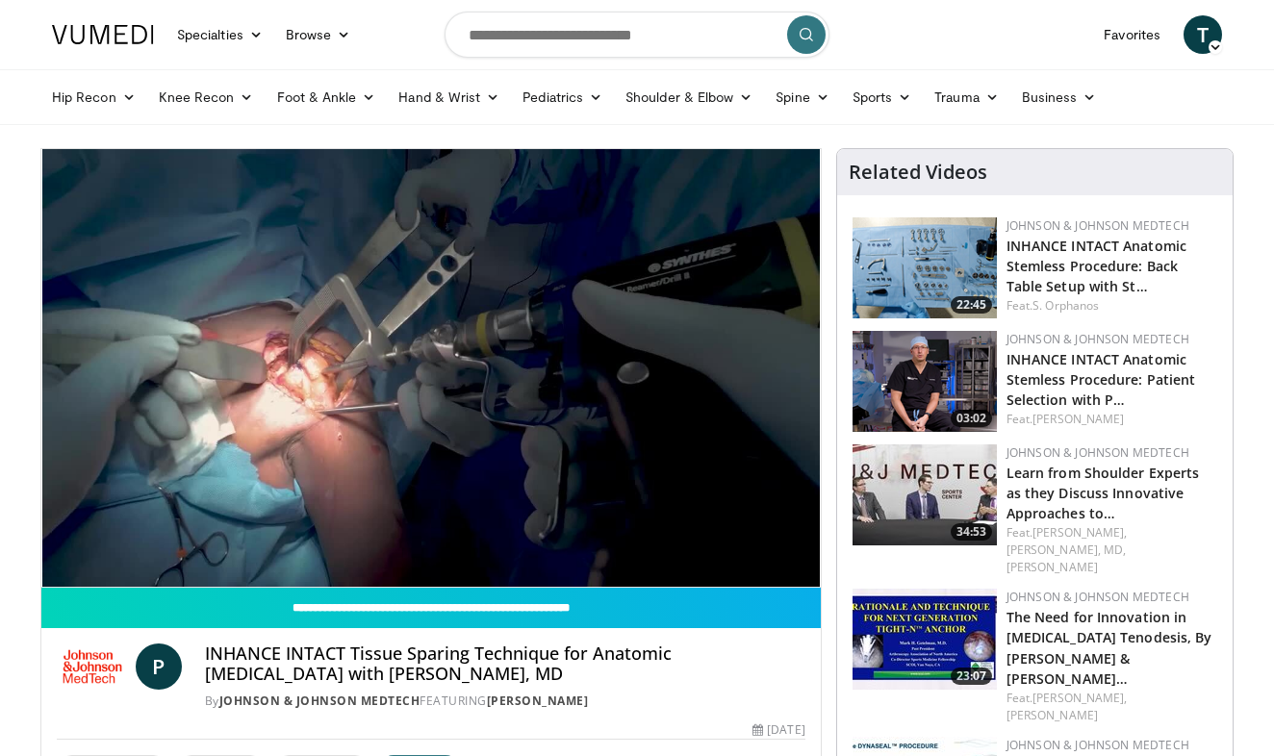
click at [59, 573] on video-js "**********" at bounding box center [430, 368] width 779 height 439
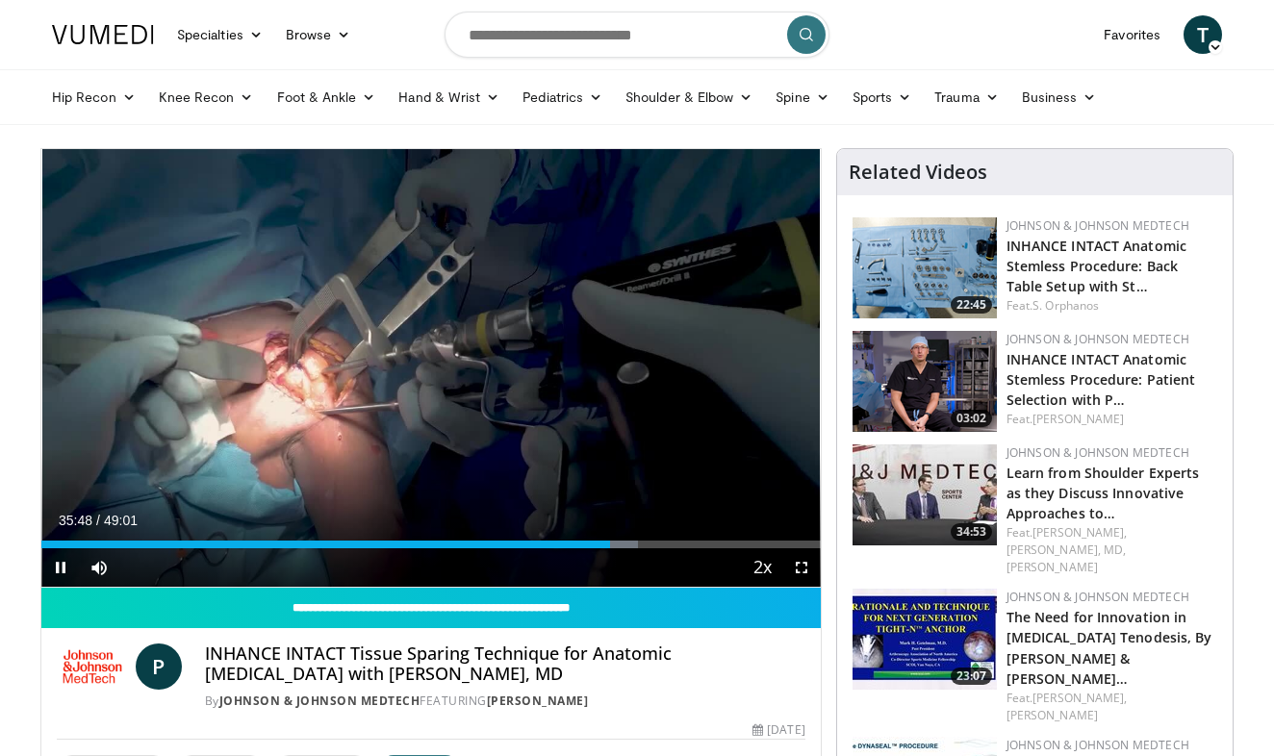
click at [60, 569] on span "Video Player" at bounding box center [60, 567] width 38 height 38
